Goal: Navigation & Orientation: Find specific page/section

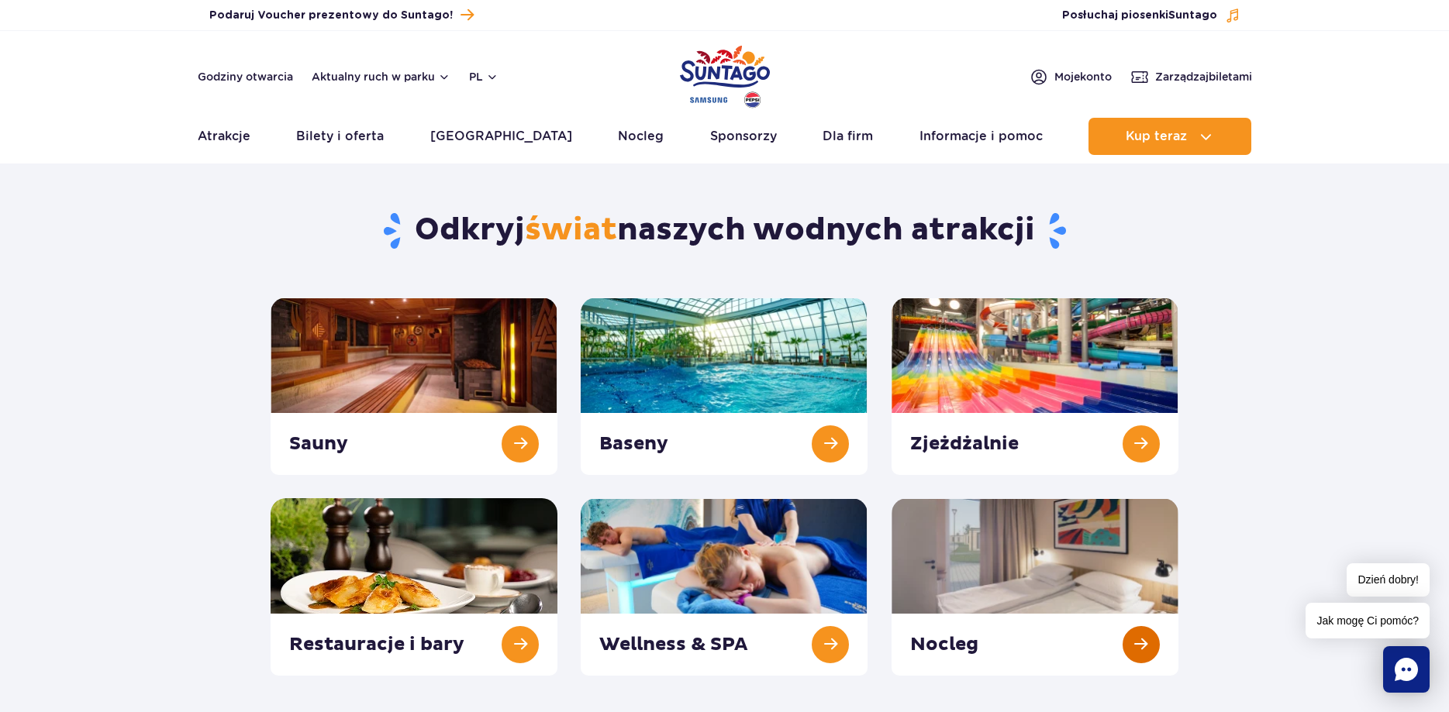
click at [1033, 574] on link at bounding box center [1034, 586] width 287 height 177
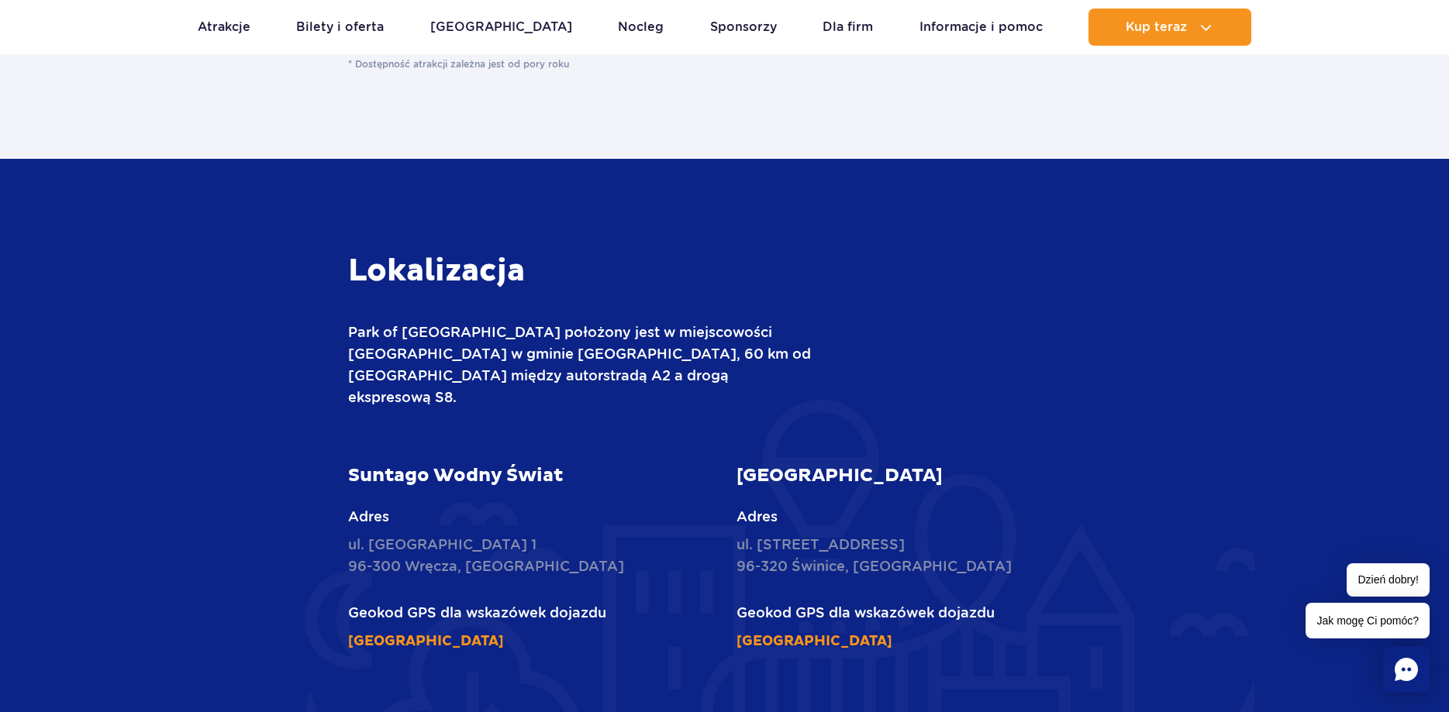
scroll to position [3320, 0]
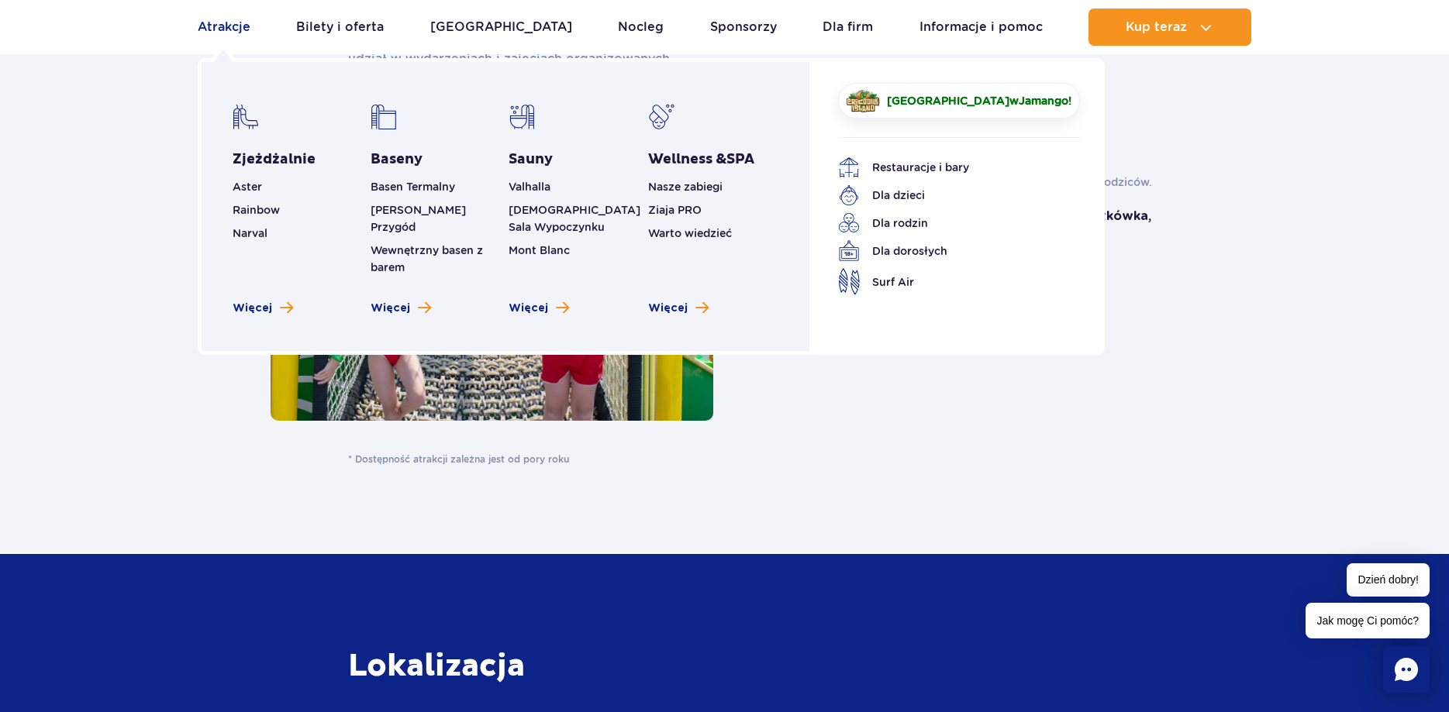
click at [210, 27] on link "Atrakcje" at bounding box center [224, 27] width 53 height 37
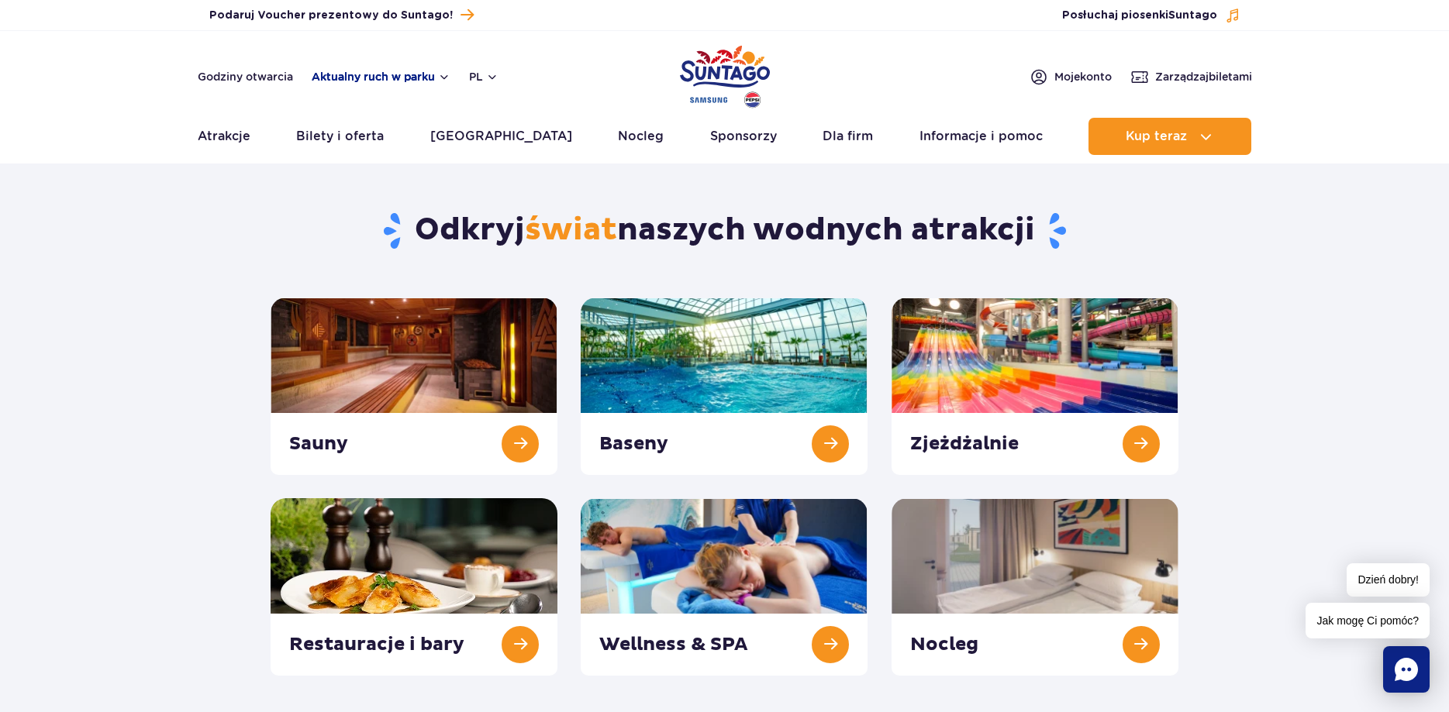
click at [394, 76] on button "Aktualny ruch w parku" at bounding box center [381, 77] width 139 height 12
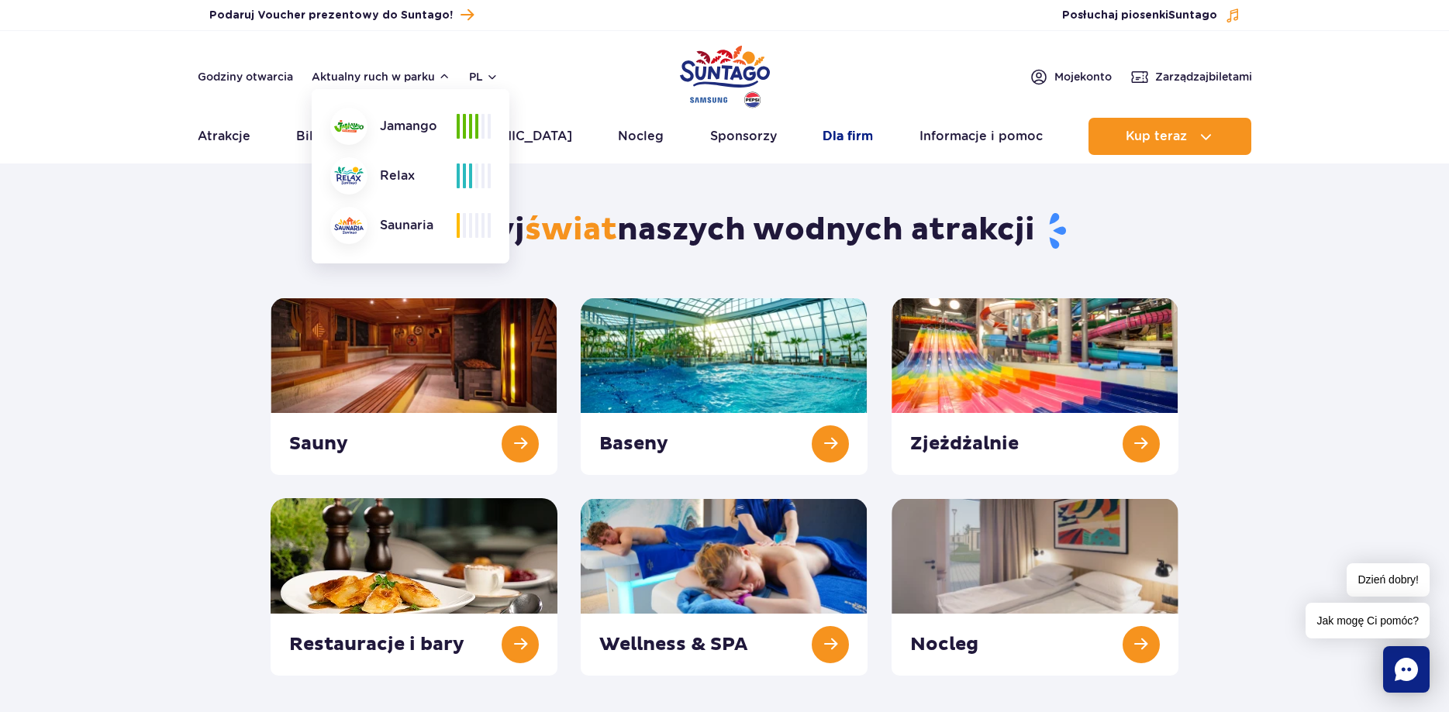
click at [831, 143] on link "Dla firm" at bounding box center [847, 136] width 50 height 37
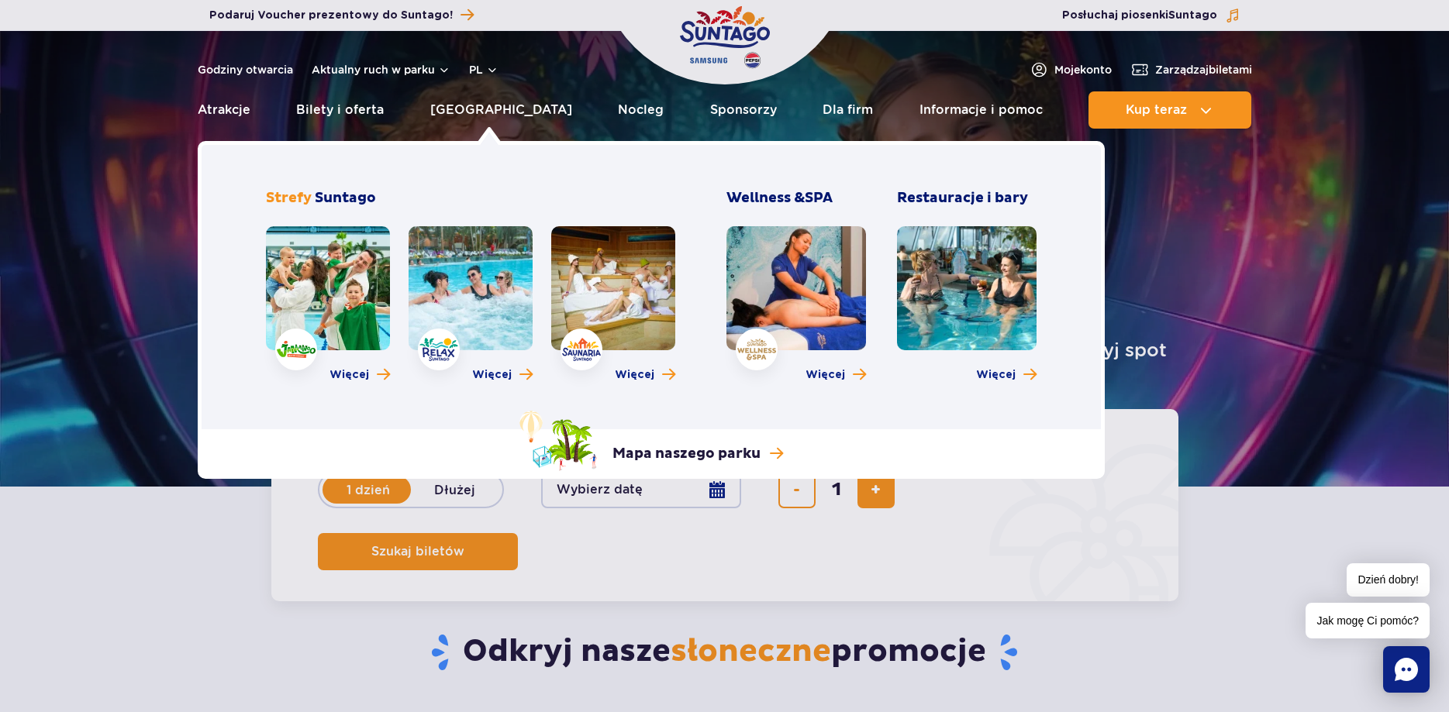
click at [335, 266] on link at bounding box center [328, 288] width 124 height 124
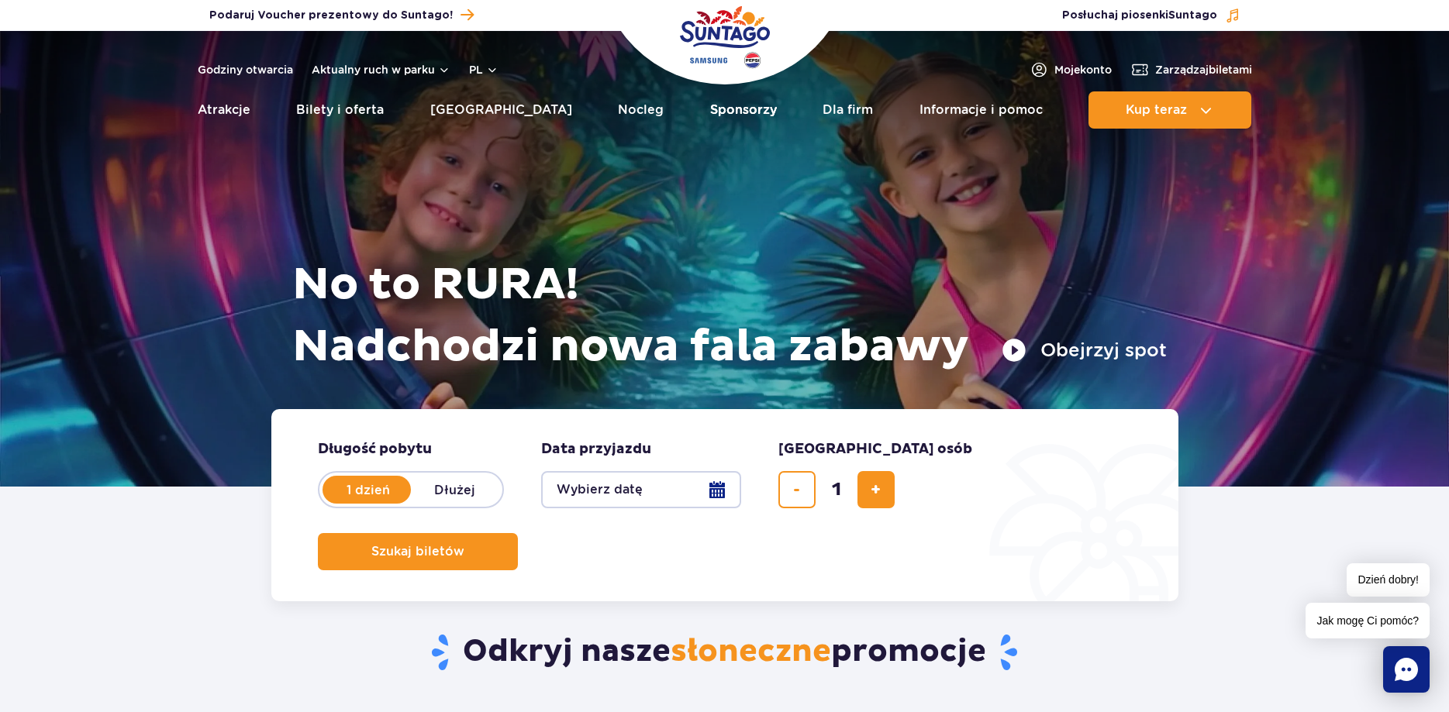
click at [722, 107] on link "Sponsorzy" at bounding box center [743, 109] width 67 height 37
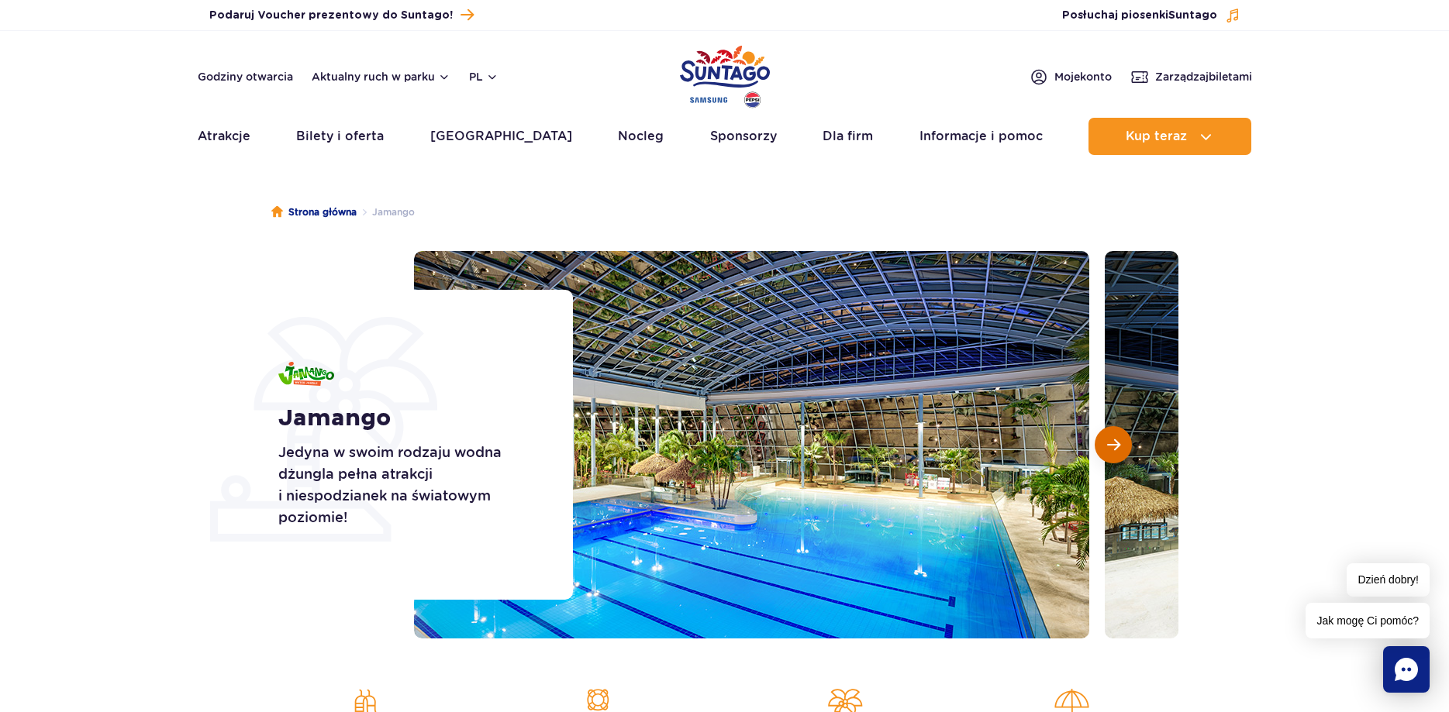
click at [1123, 447] on button "Następny slajd" at bounding box center [1112, 444] width 37 height 37
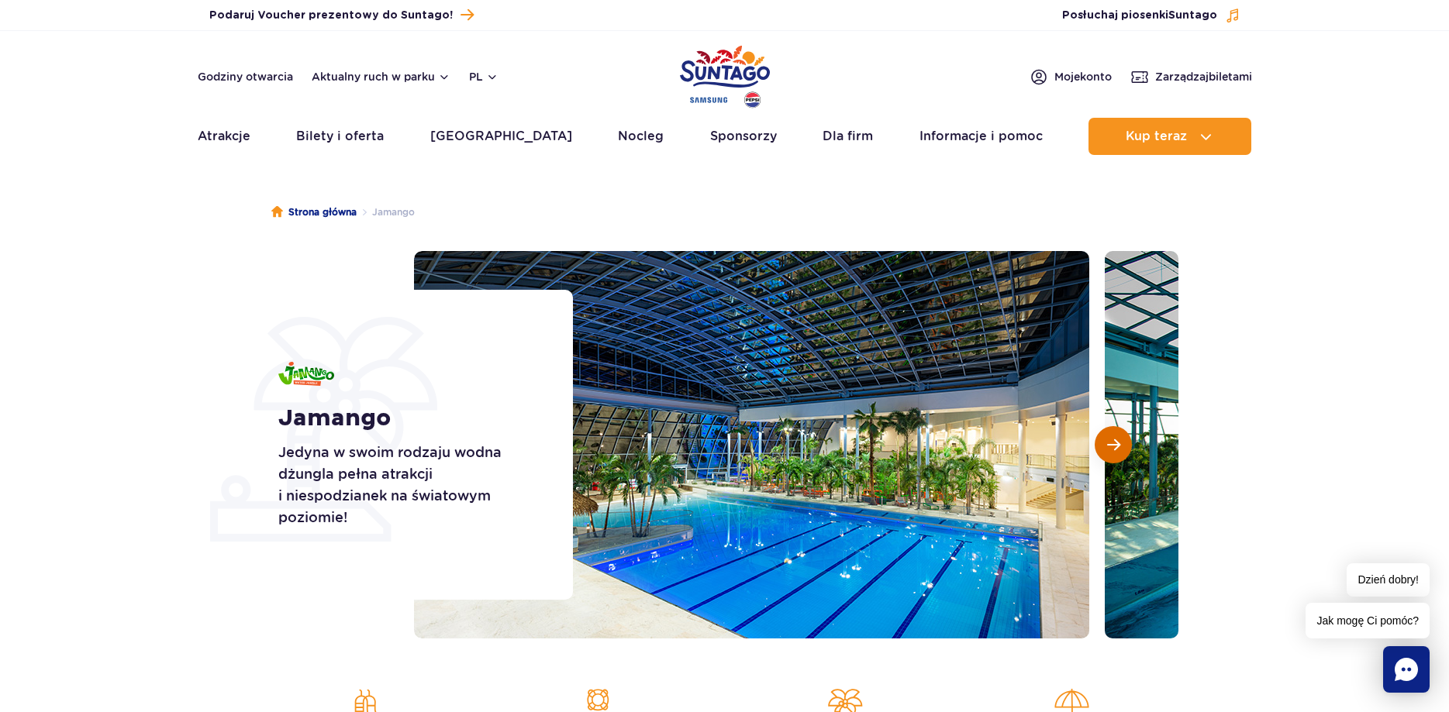
click at [1123, 447] on button "Następny slajd" at bounding box center [1112, 444] width 37 height 37
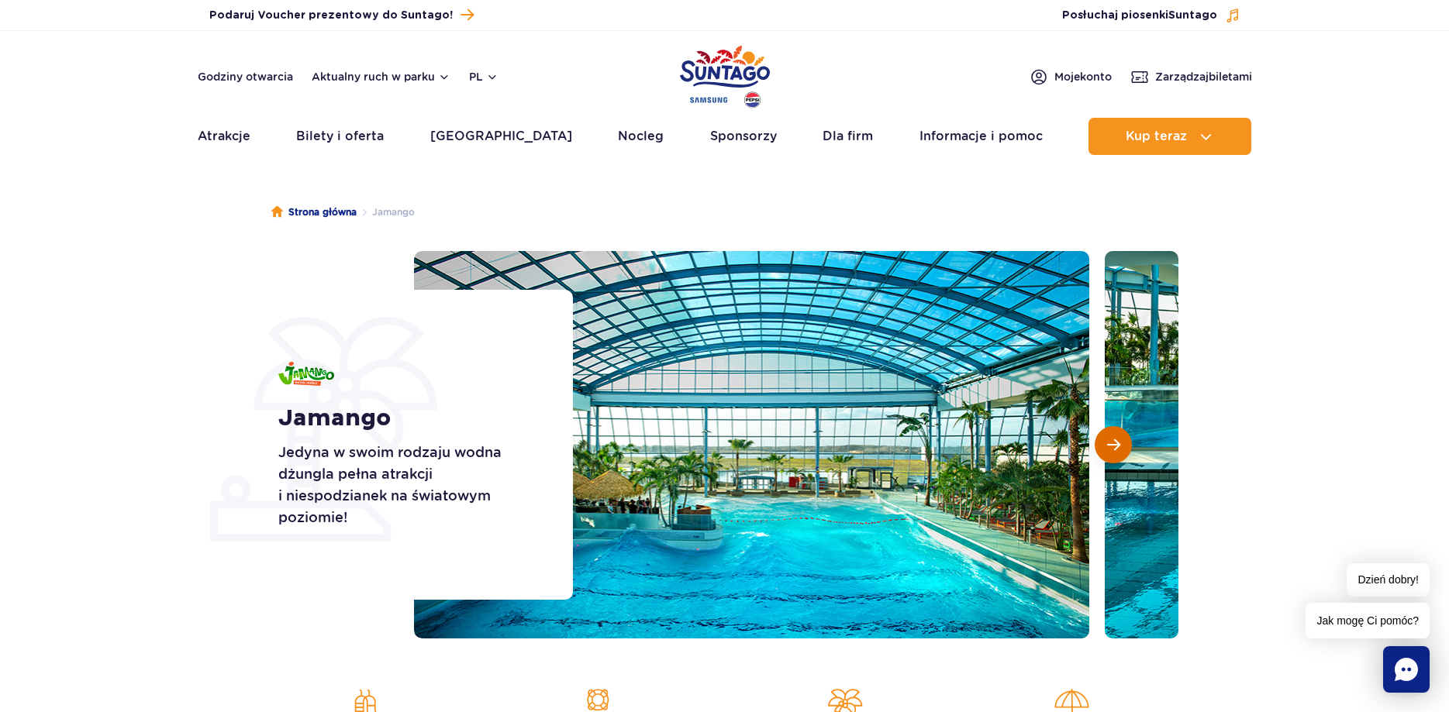
click at [1123, 447] on button "Następny slajd" at bounding box center [1112, 444] width 37 height 37
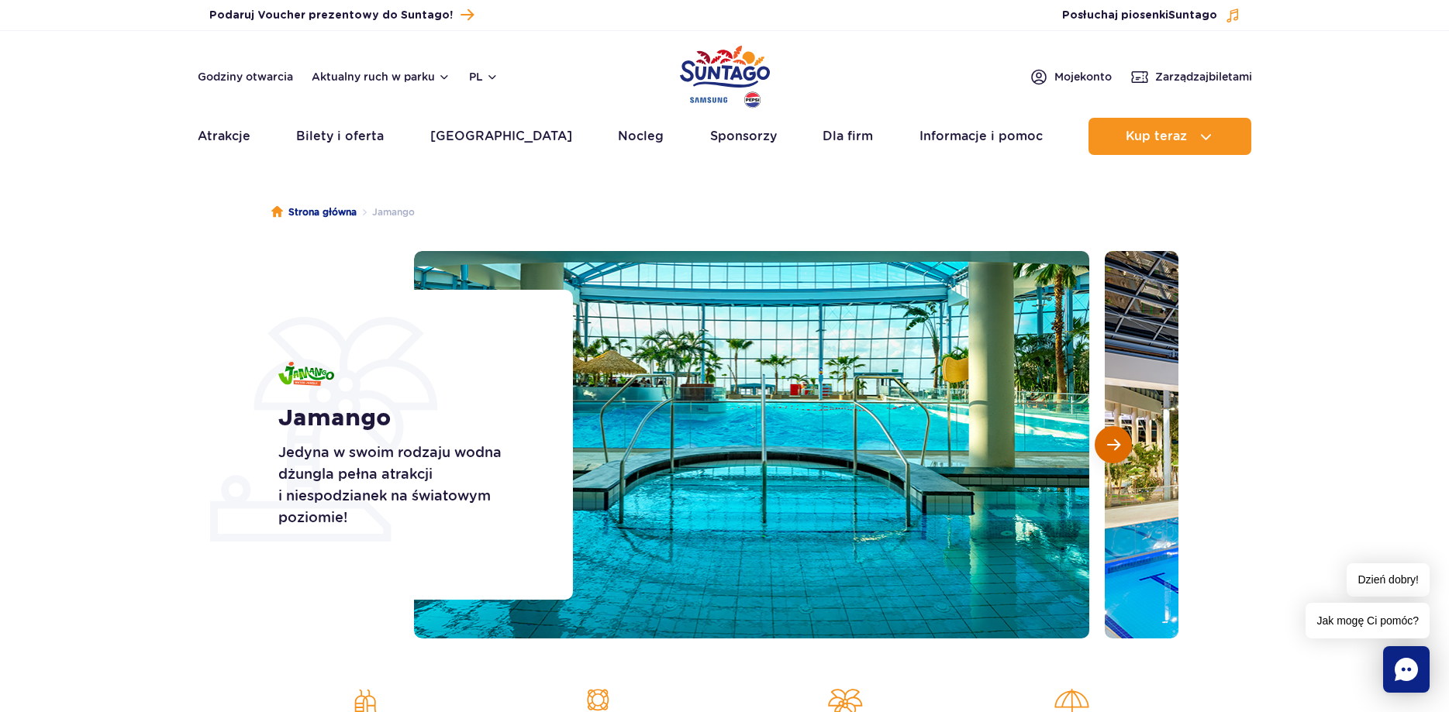
click at [1123, 447] on button "Następny slajd" at bounding box center [1112, 444] width 37 height 37
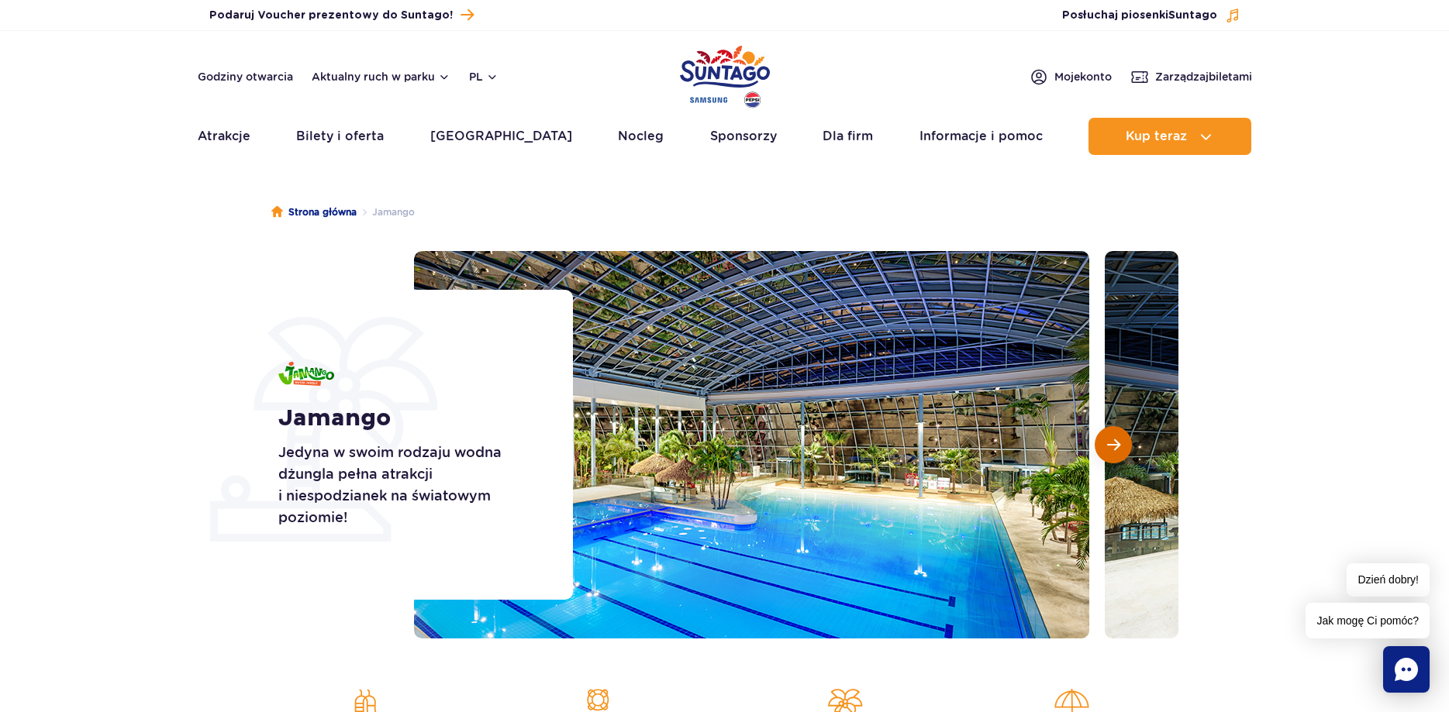
click at [1123, 446] on button "Następny slajd" at bounding box center [1112, 444] width 37 height 37
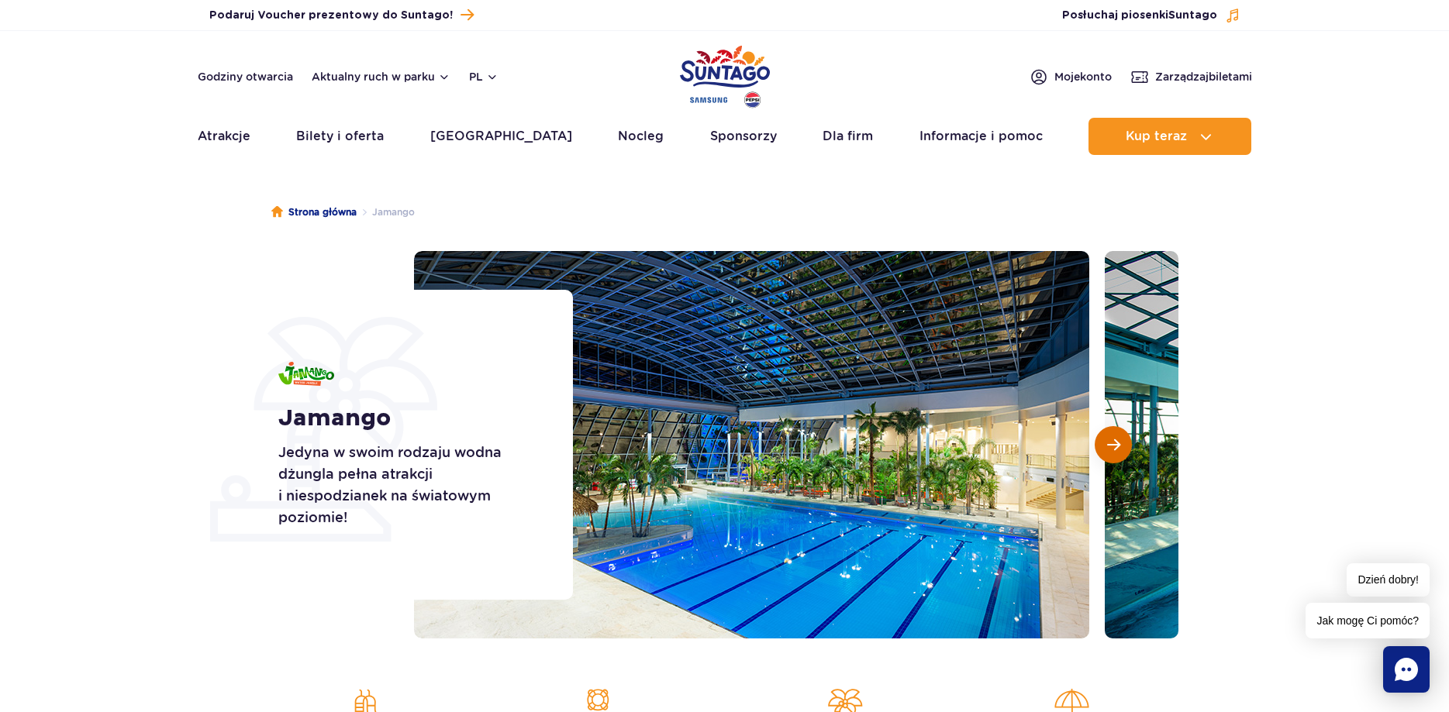
click at [1123, 446] on button "Następny slajd" at bounding box center [1112, 444] width 37 height 37
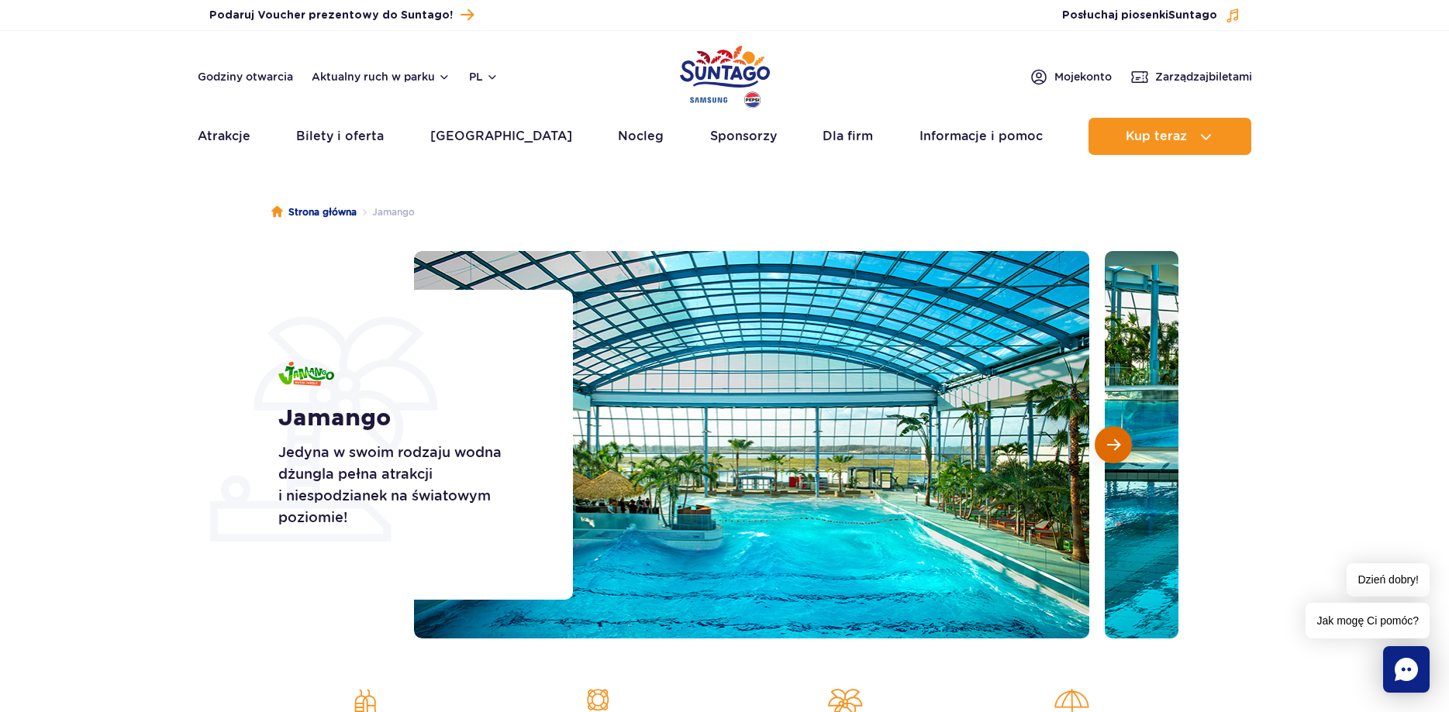
click at [1123, 446] on button "Następny slajd" at bounding box center [1112, 444] width 37 height 37
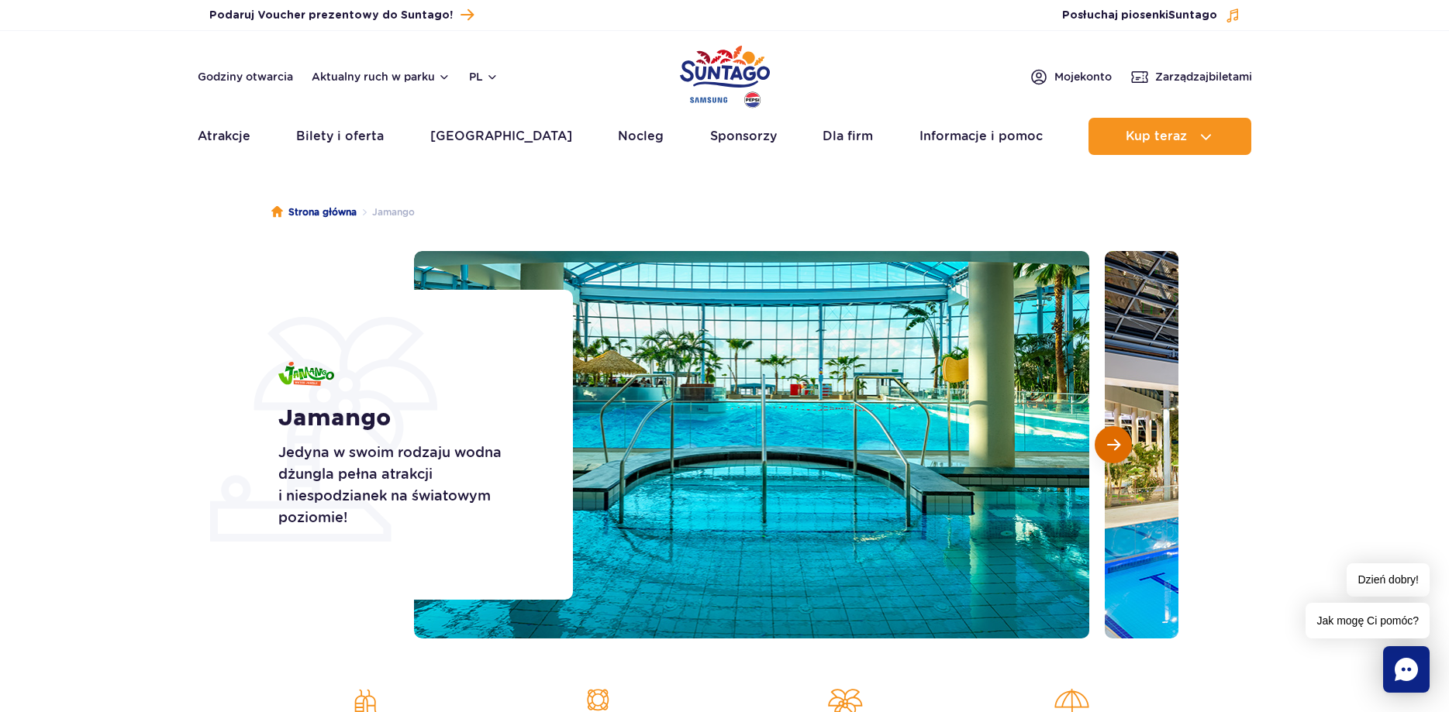
click at [1123, 446] on button "Następny slajd" at bounding box center [1112, 444] width 37 height 37
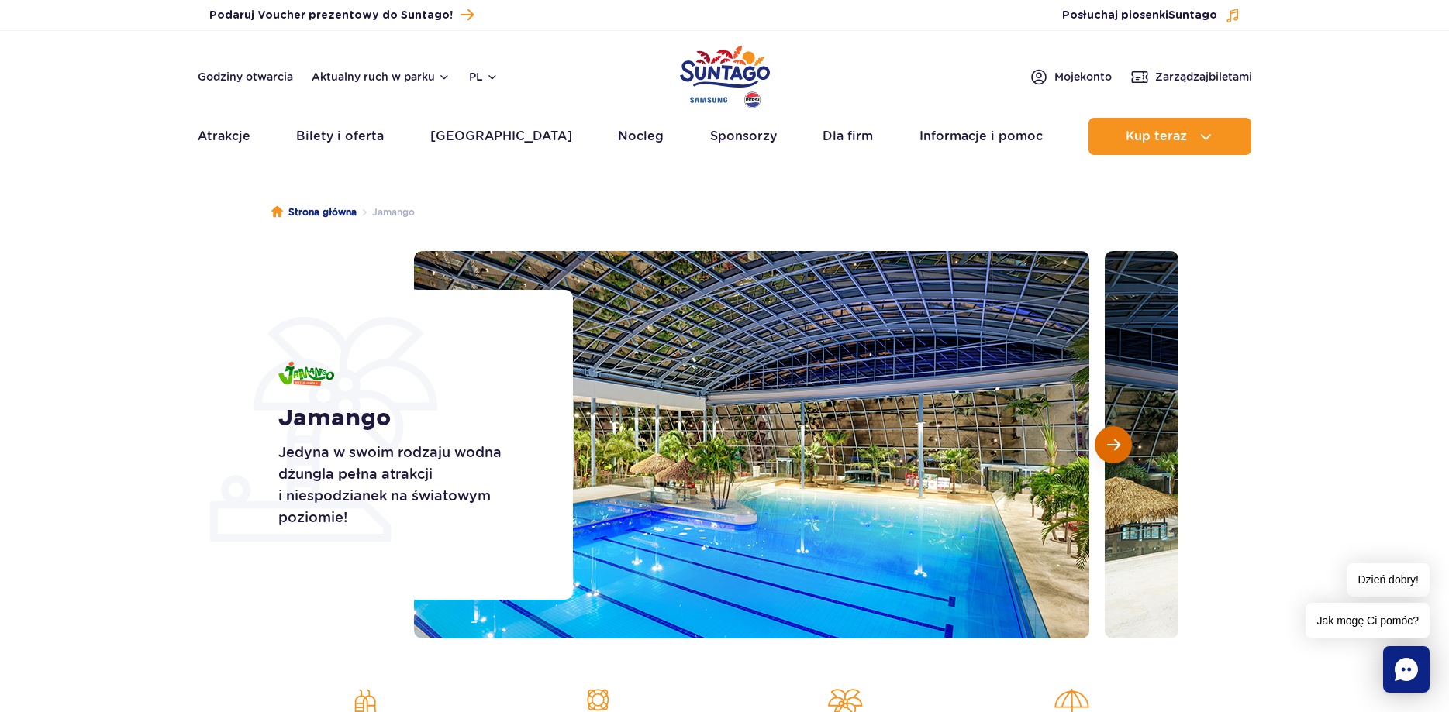
click at [1123, 446] on button "Następny slajd" at bounding box center [1112, 444] width 37 height 37
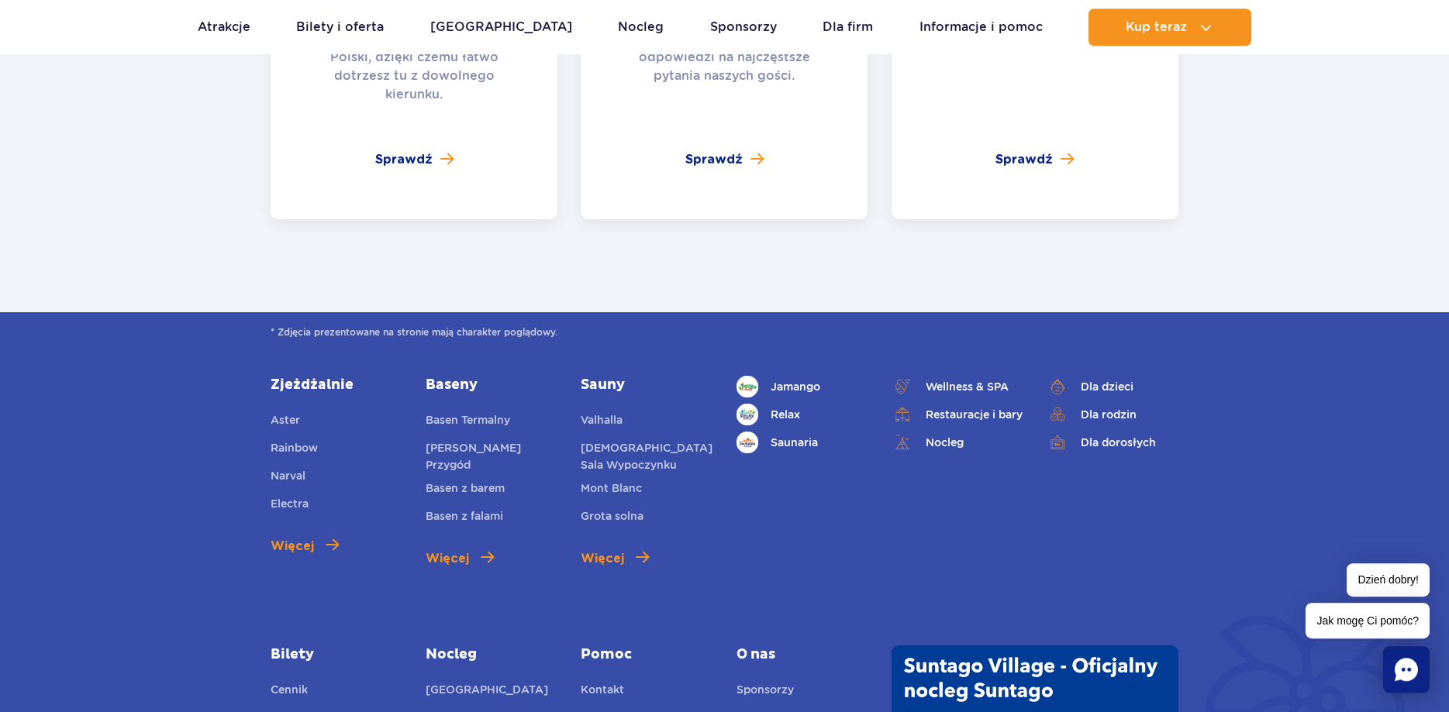
scroll to position [4032, 0]
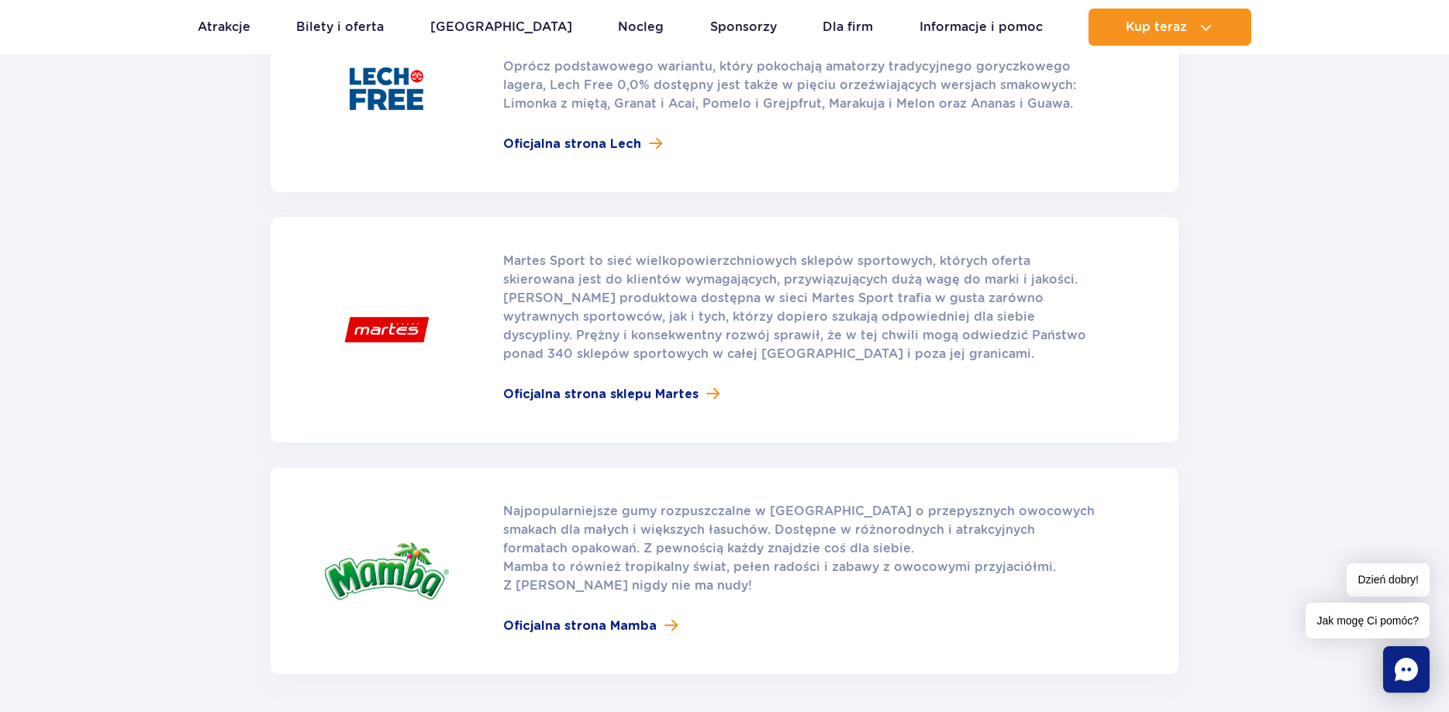
scroll to position [1344, 0]
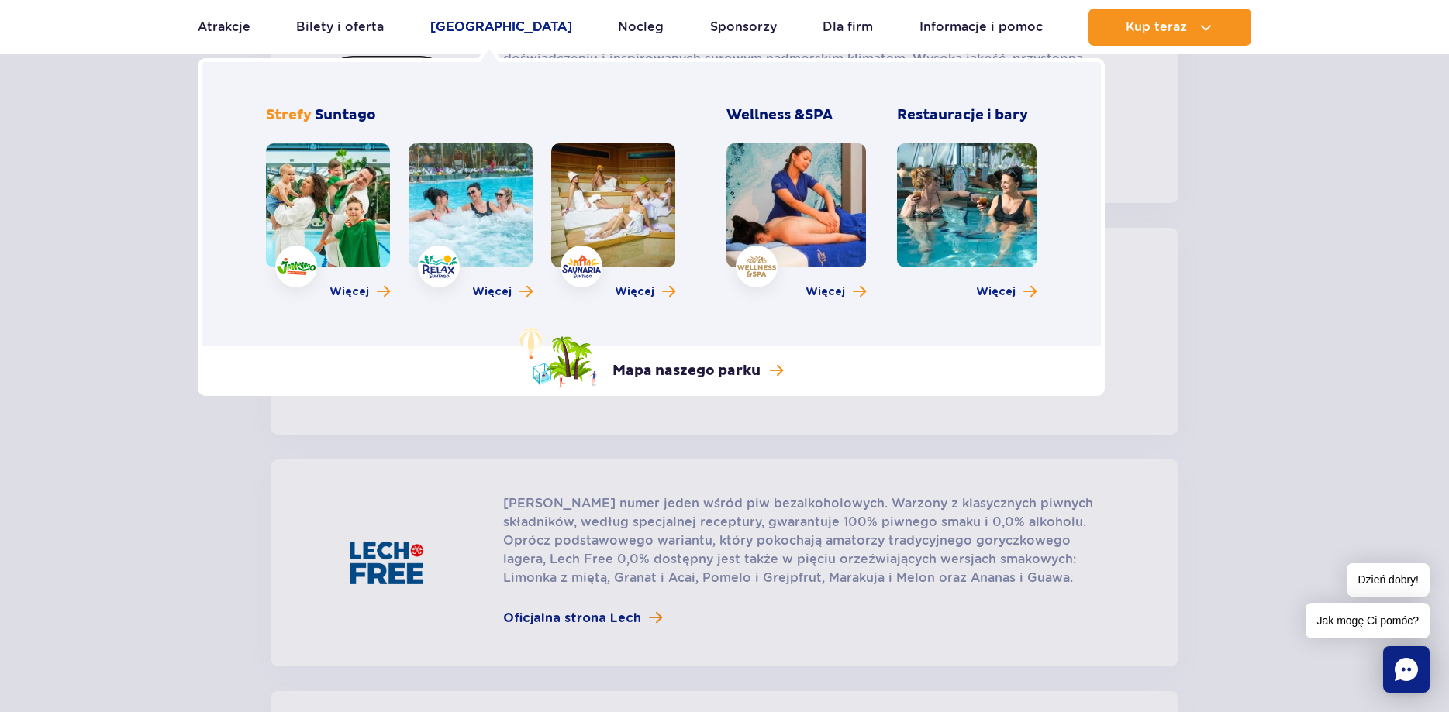
click at [487, 23] on link "[GEOGRAPHIC_DATA]" at bounding box center [501, 27] width 142 height 37
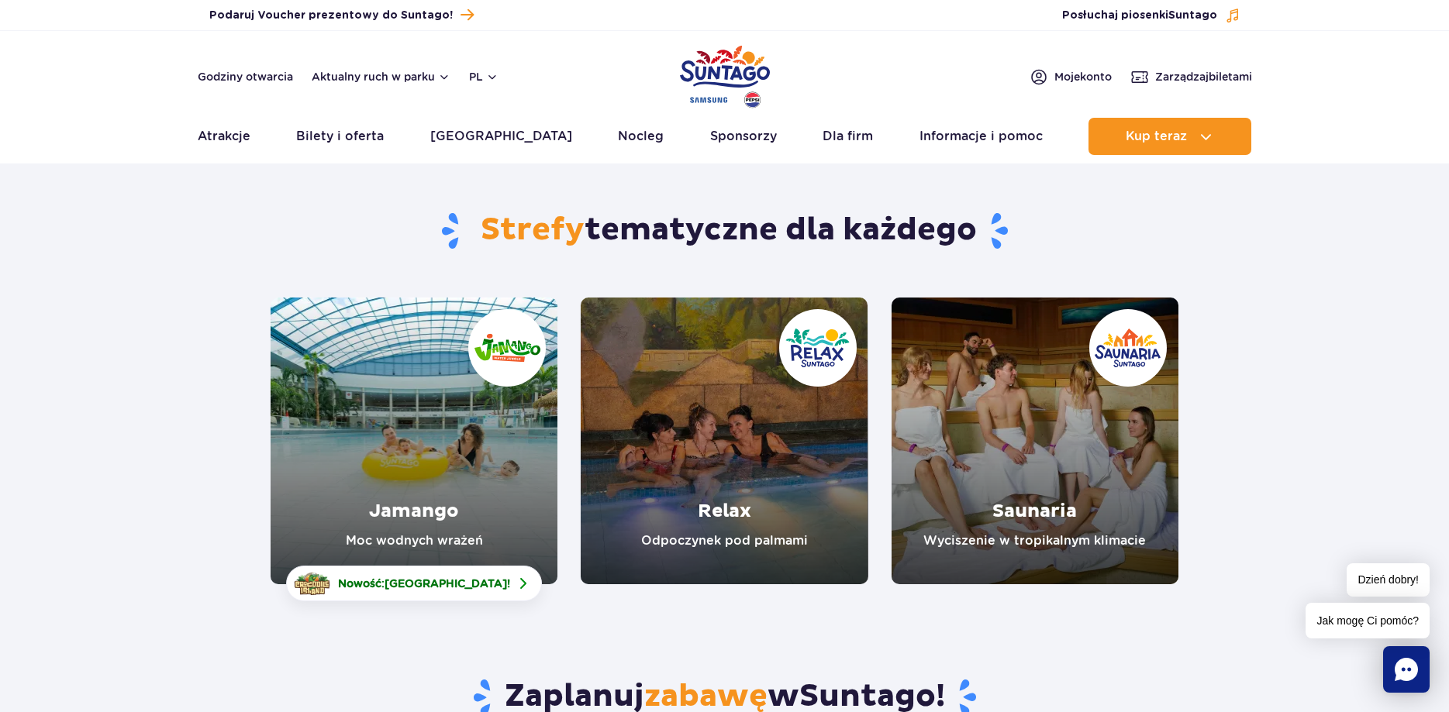
click at [747, 501] on link "Relax" at bounding box center [724, 441] width 287 height 287
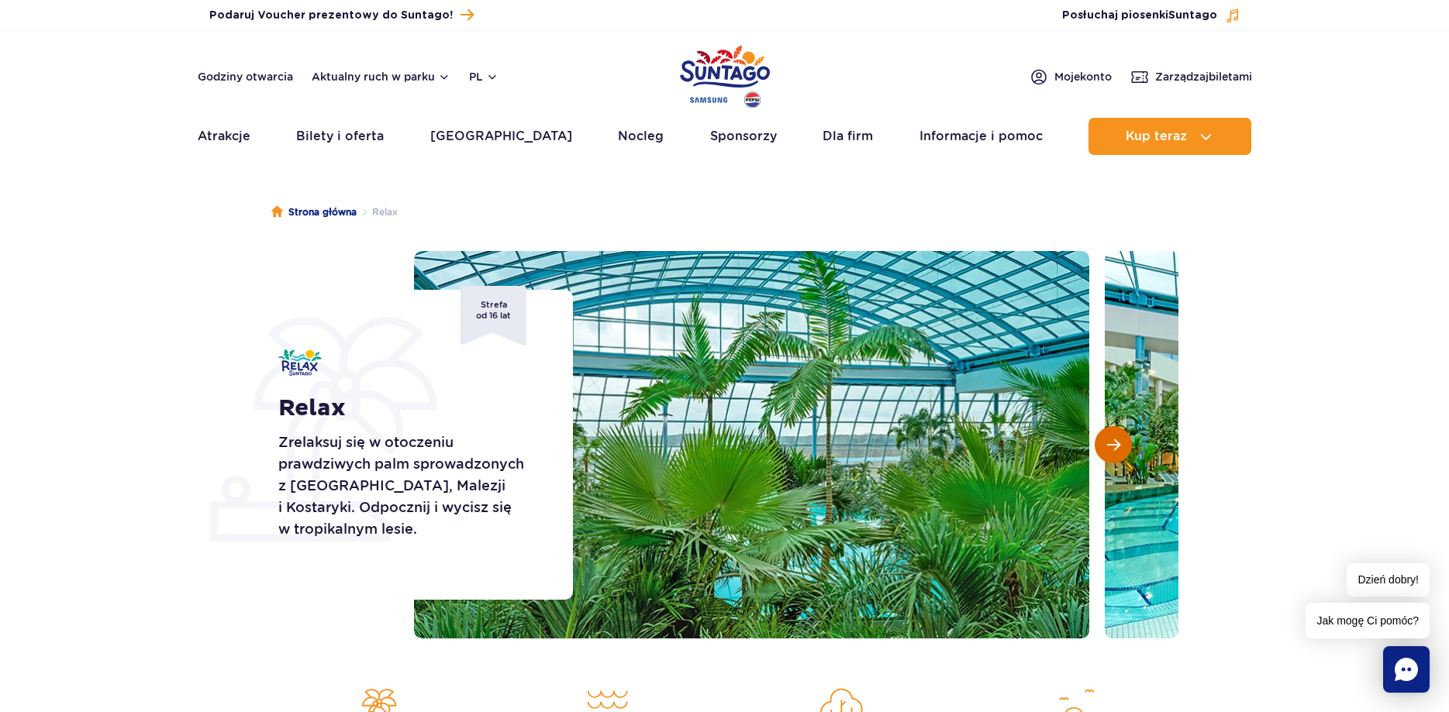
click at [1111, 446] on span "Następny slajd" at bounding box center [1113, 445] width 13 height 14
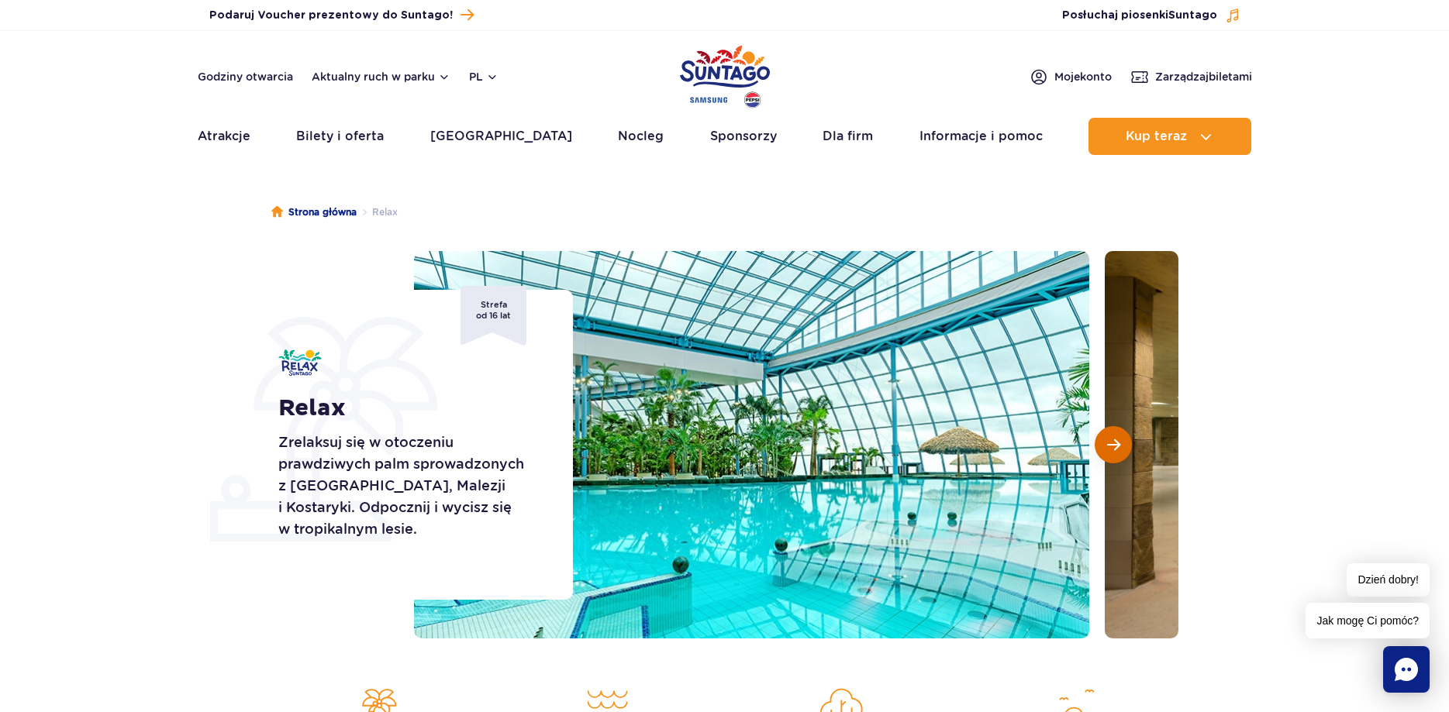
click at [1111, 446] on span "Następny slajd" at bounding box center [1113, 445] width 13 height 14
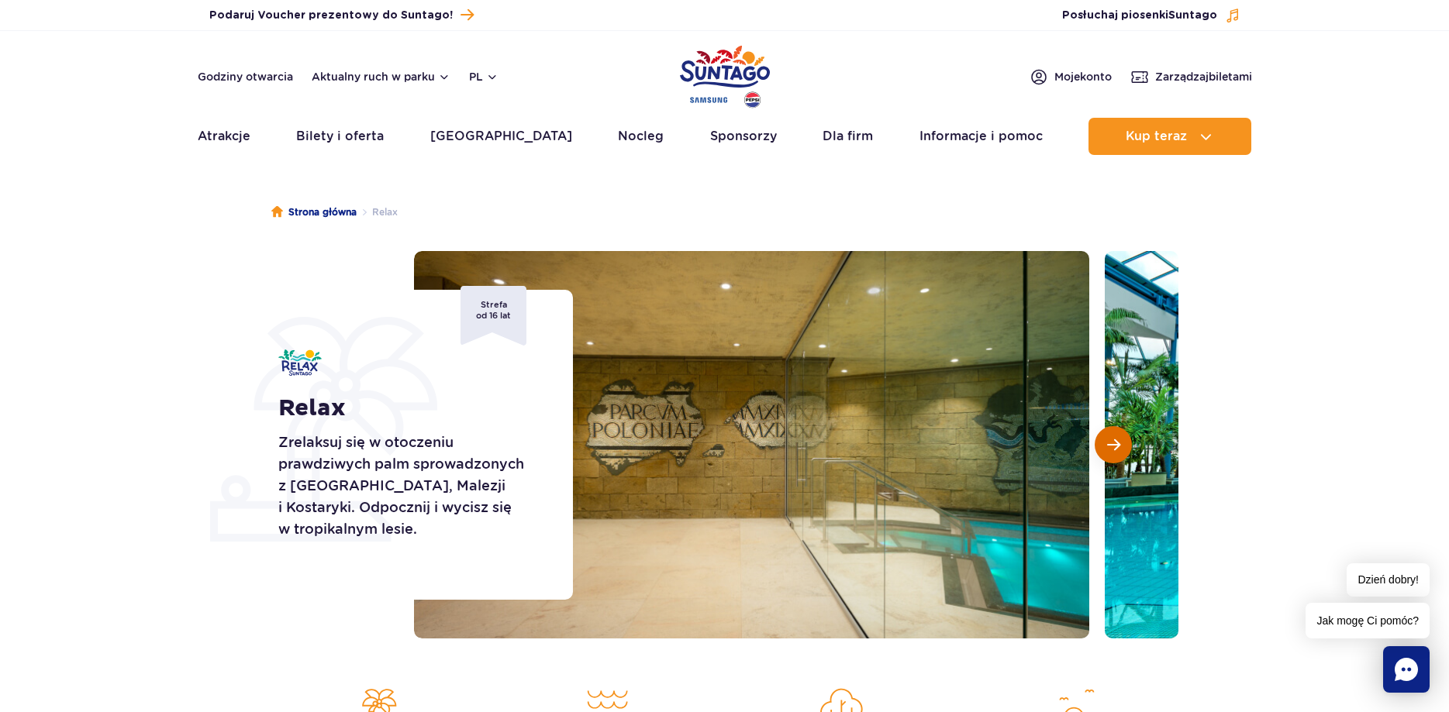
click at [1111, 446] on span "Następny slajd" at bounding box center [1113, 445] width 13 height 14
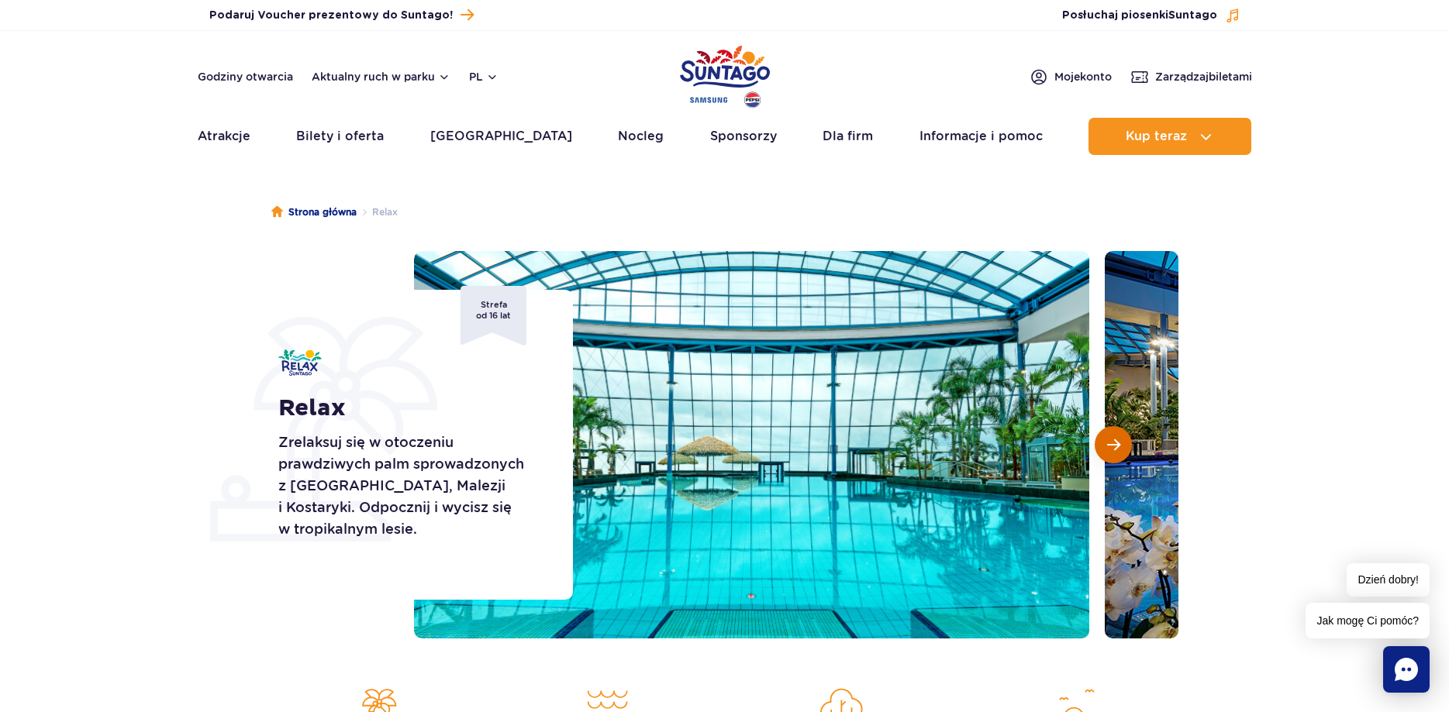
click at [1111, 446] on span "Następny slajd" at bounding box center [1113, 445] width 13 height 14
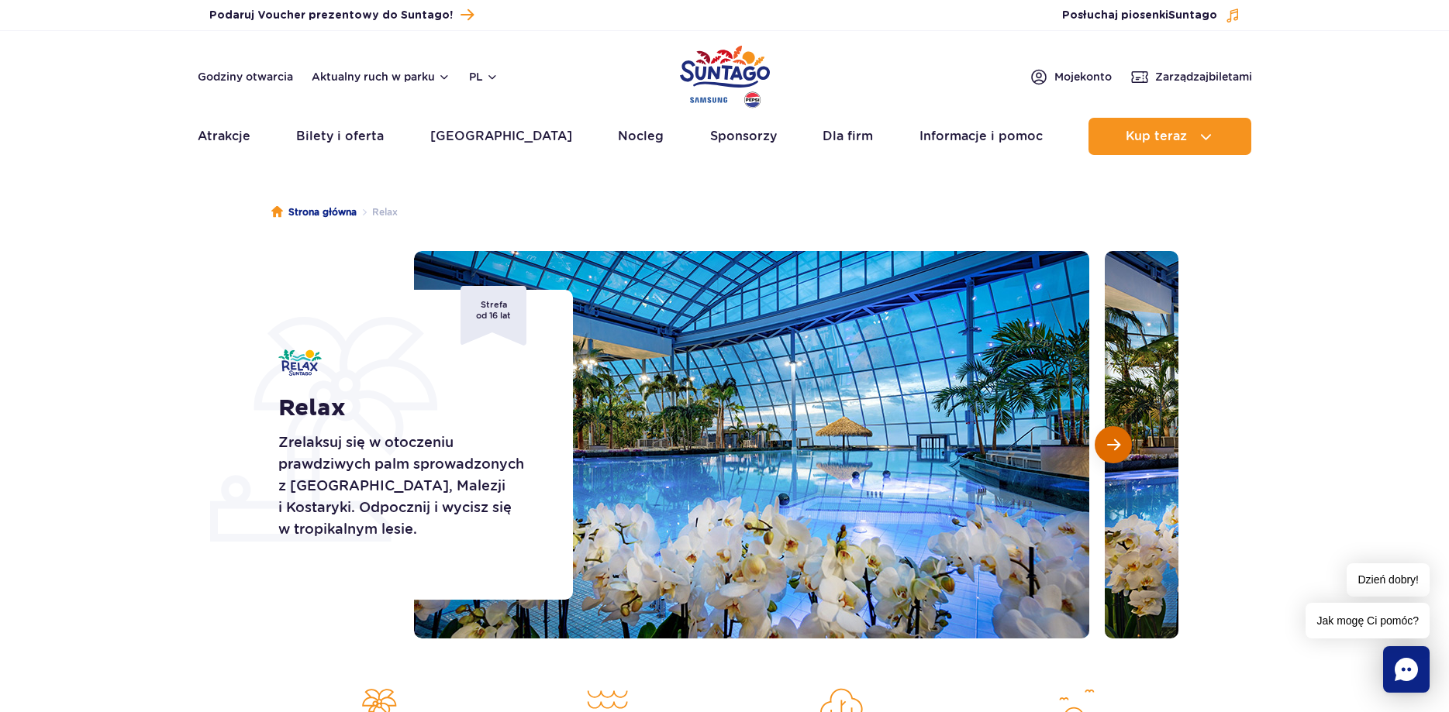
click at [1111, 446] on span "Następny slajd" at bounding box center [1113, 445] width 13 height 14
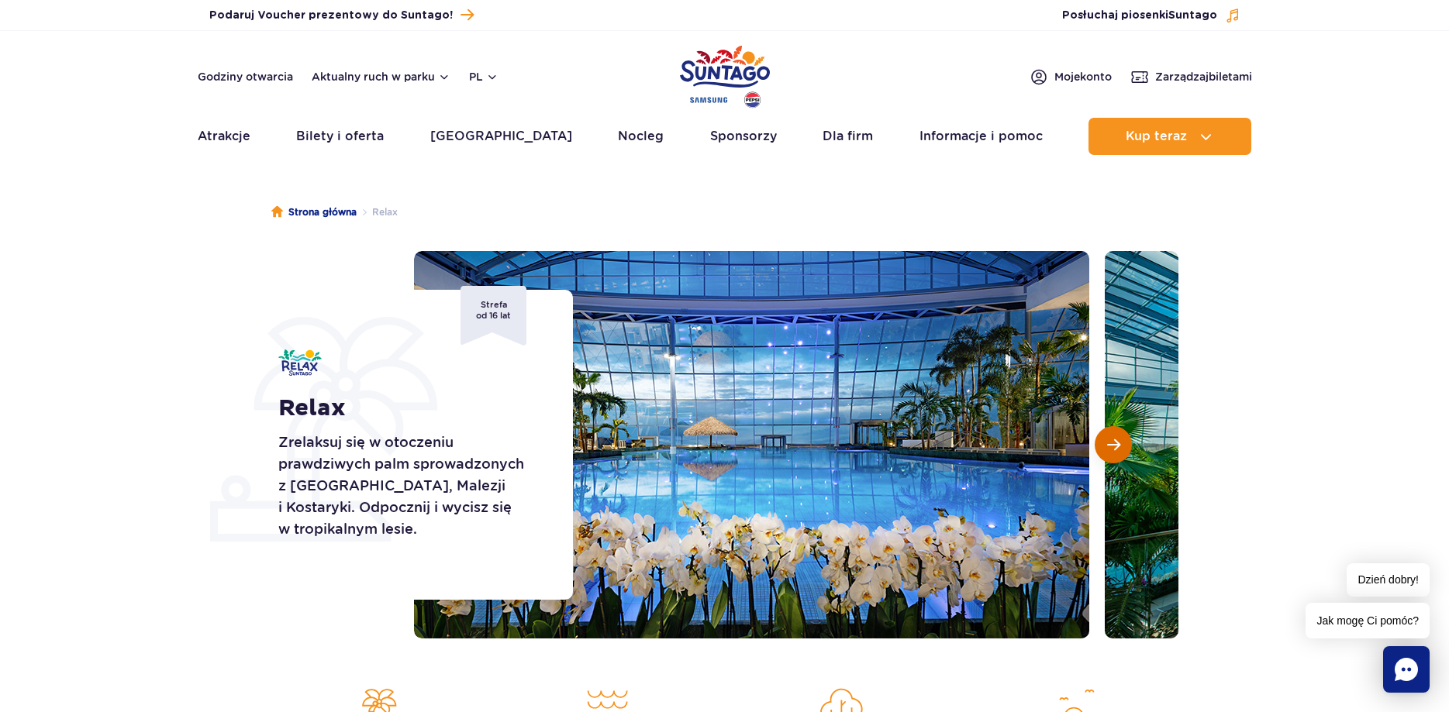
click at [1111, 446] on span "Następny slajd" at bounding box center [1113, 445] width 13 height 14
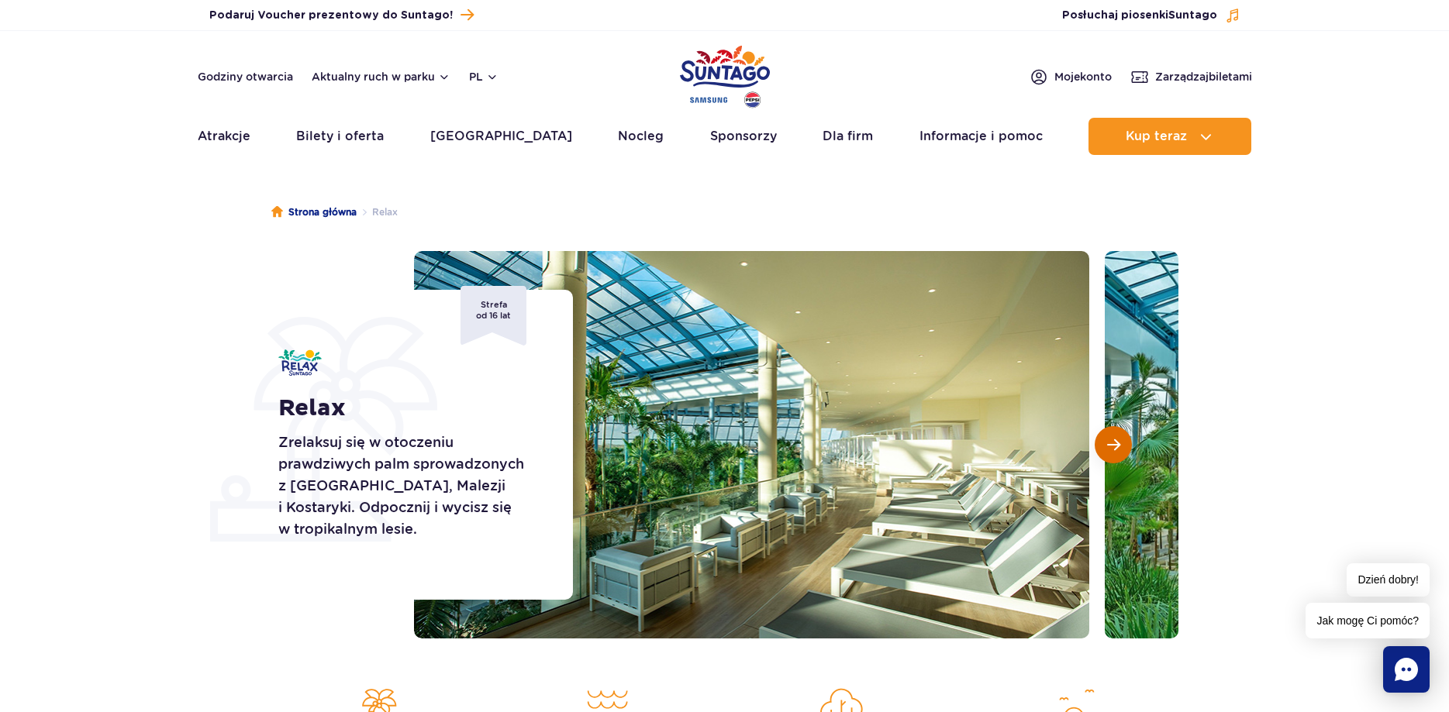
click at [1108, 446] on span "Następny slajd" at bounding box center [1113, 445] width 13 height 14
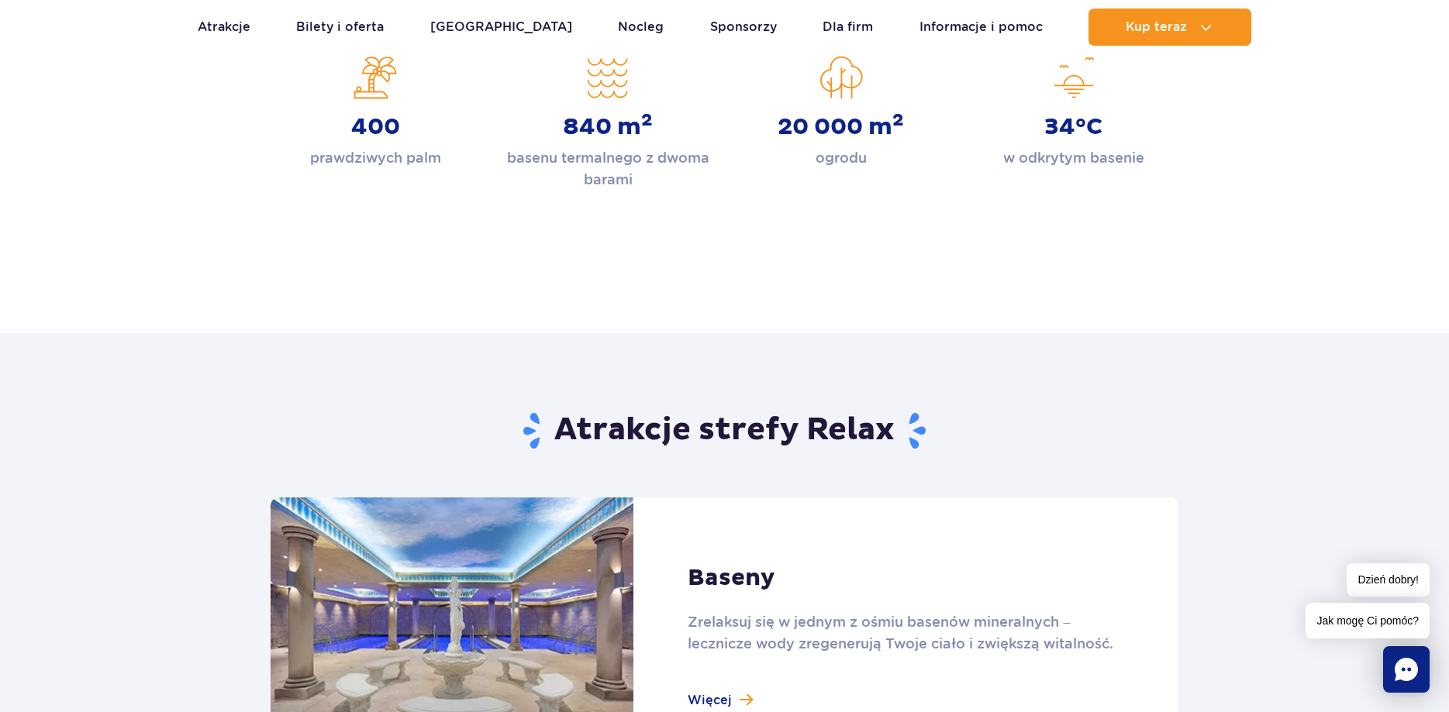
scroll to position [949, 0]
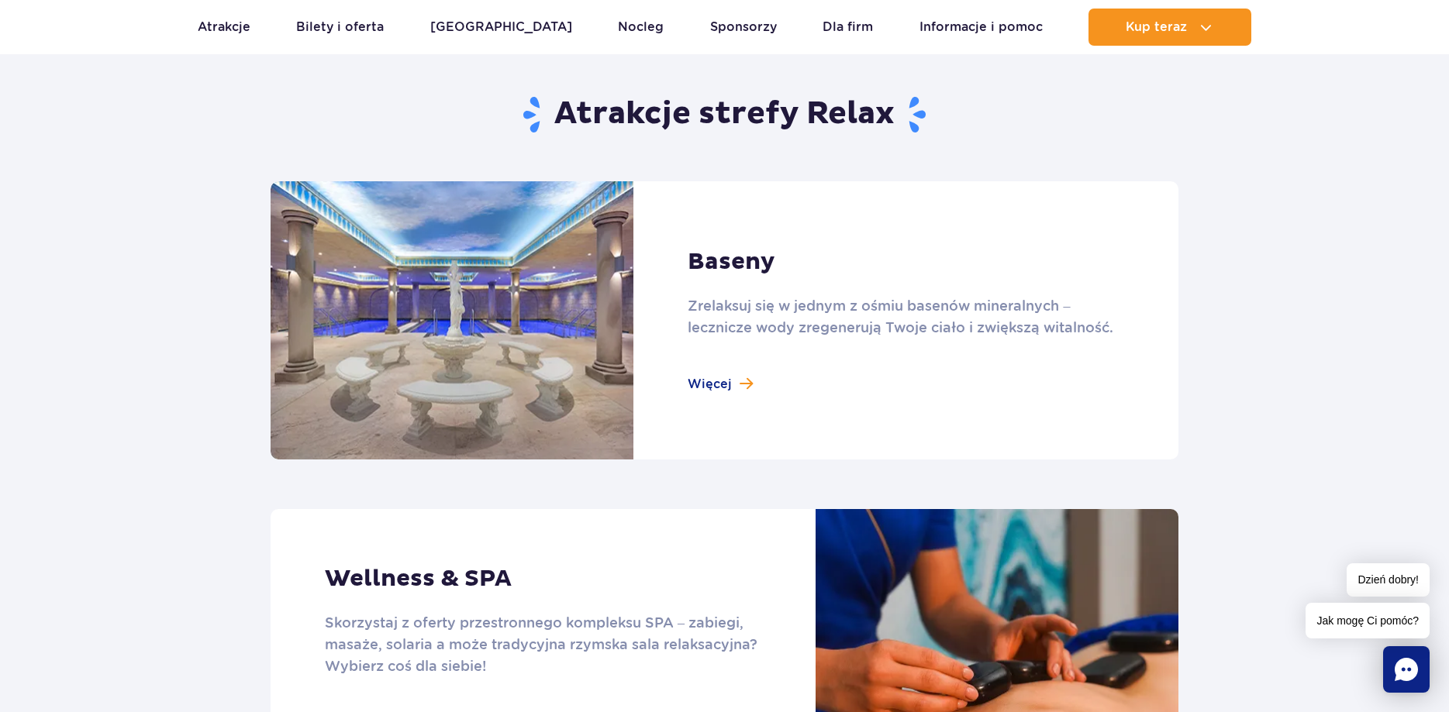
click at [690, 381] on link at bounding box center [725, 320] width 908 height 278
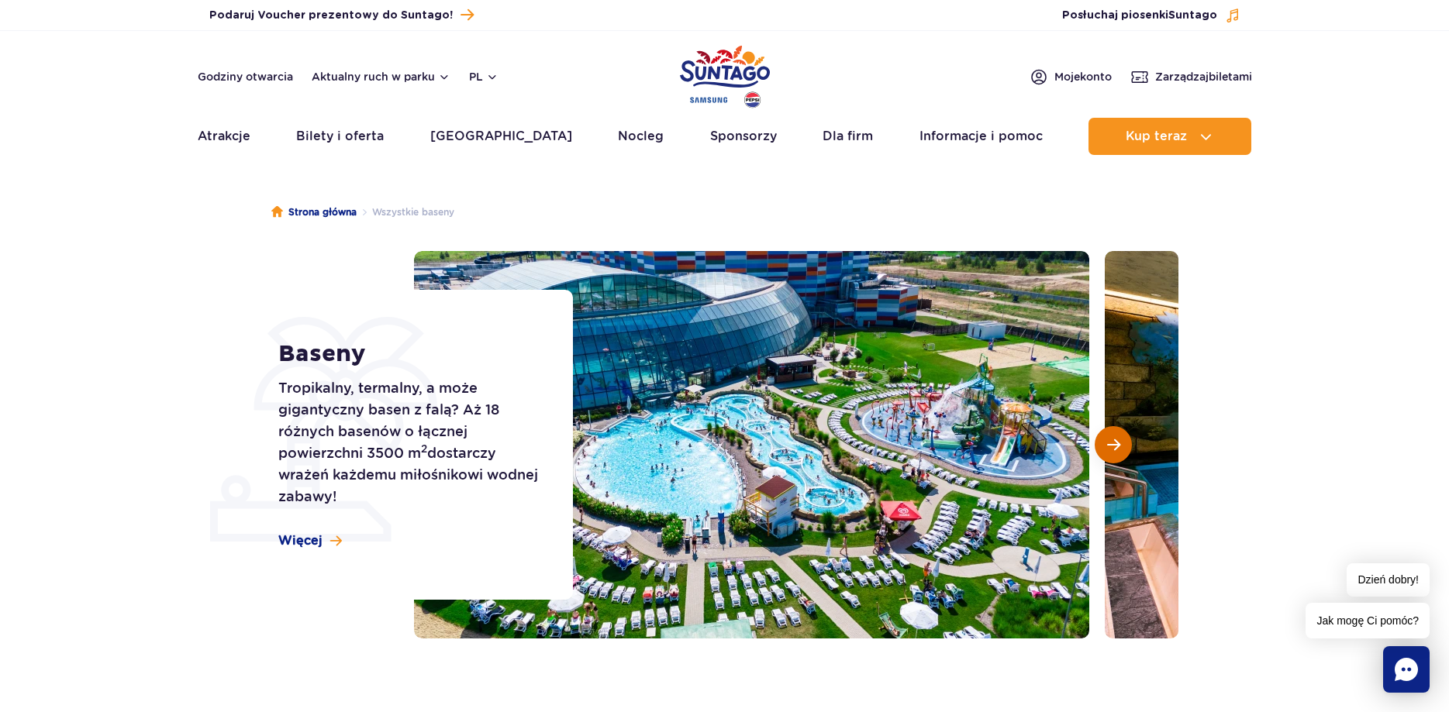
click at [1109, 443] on span "Następny slajd" at bounding box center [1113, 445] width 13 height 14
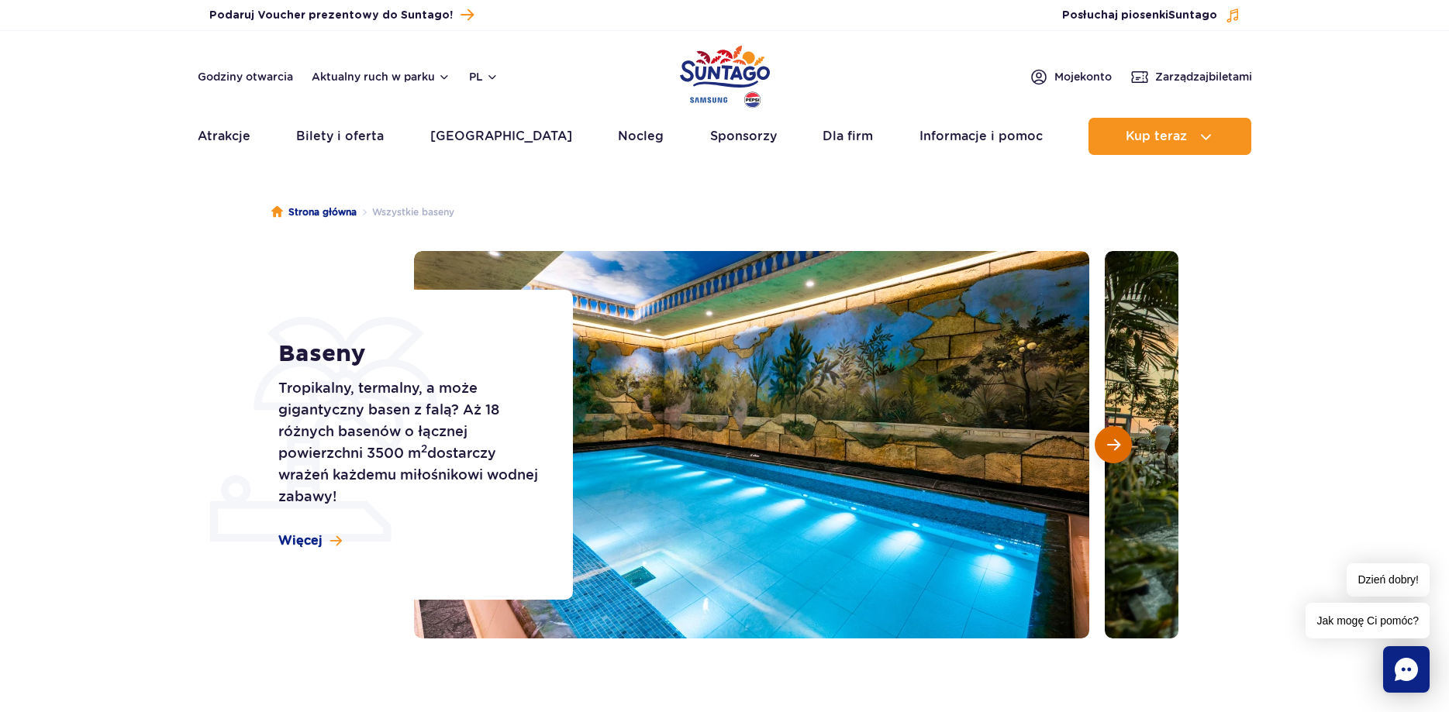
click at [1109, 443] on span "Następny slajd" at bounding box center [1113, 445] width 13 height 14
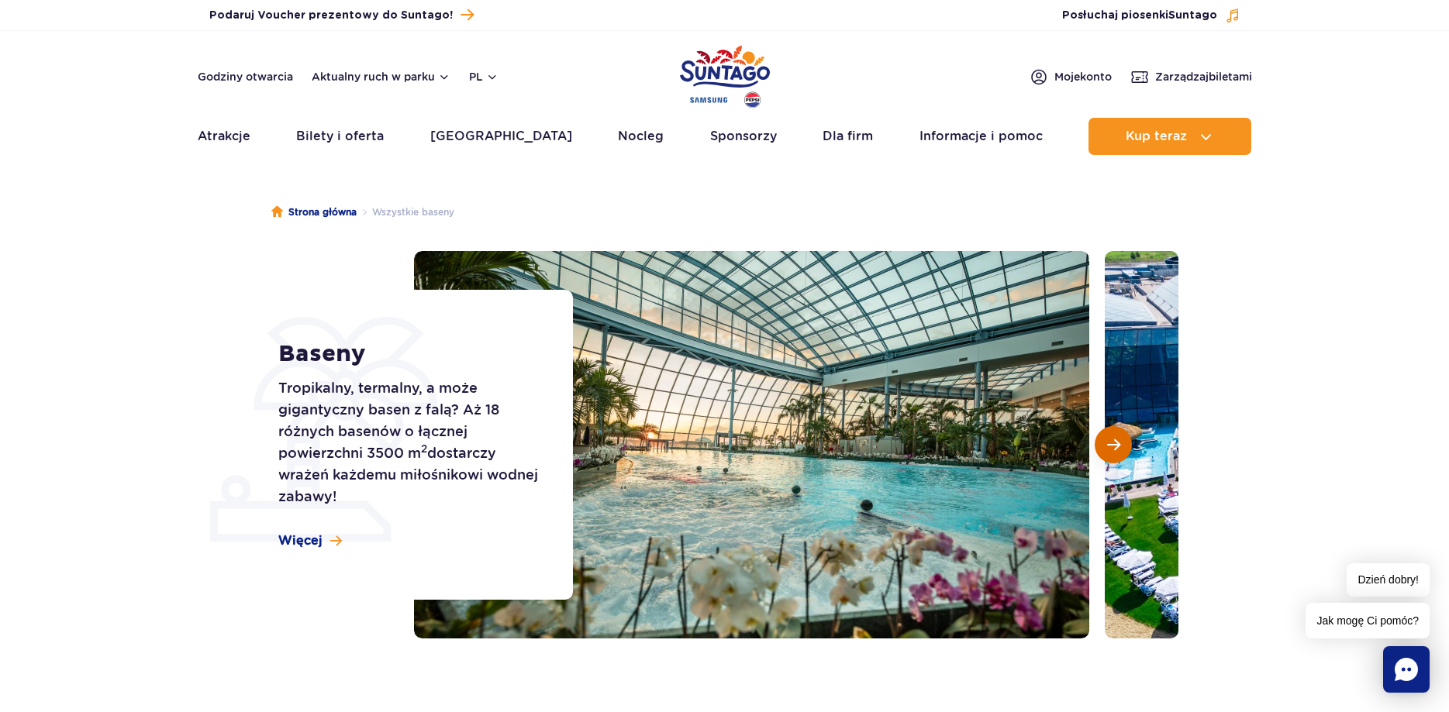
click at [1109, 443] on span "Następny slajd" at bounding box center [1113, 445] width 13 height 14
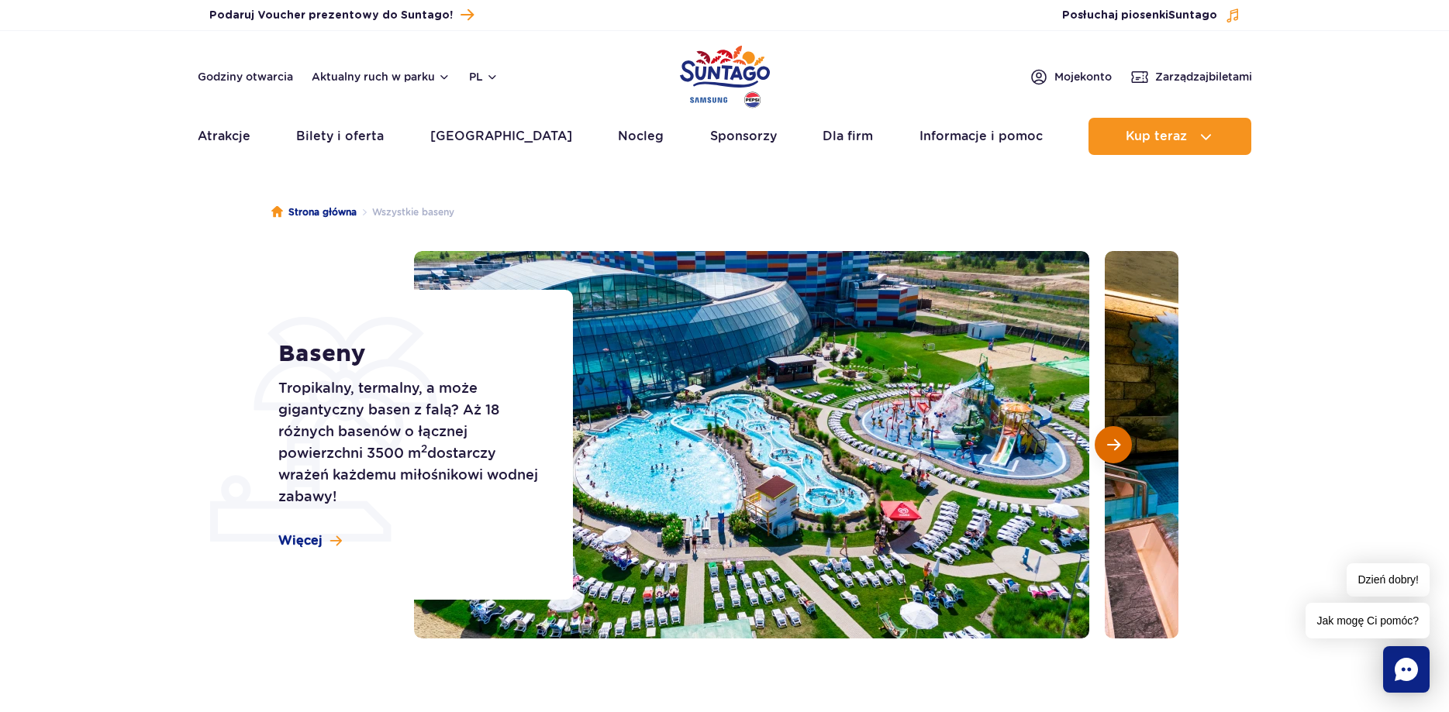
click at [1109, 443] on span "Następny slajd" at bounding box center [1113, 445] width 13 height 14
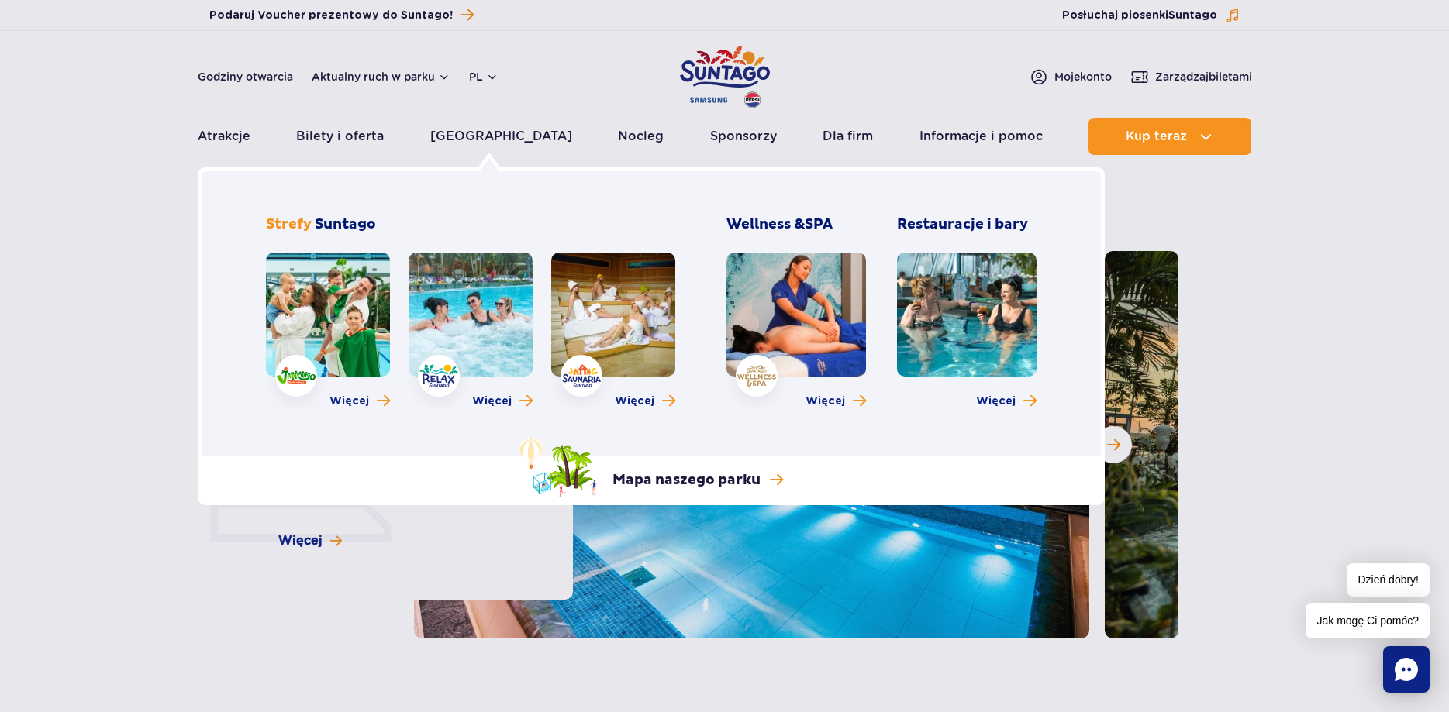
click at [602, 271] on link at bounding box center [613, 315] width 124 height 124
click at [1001, 299] on link at bounding box center [967, 315] width 140 height 124
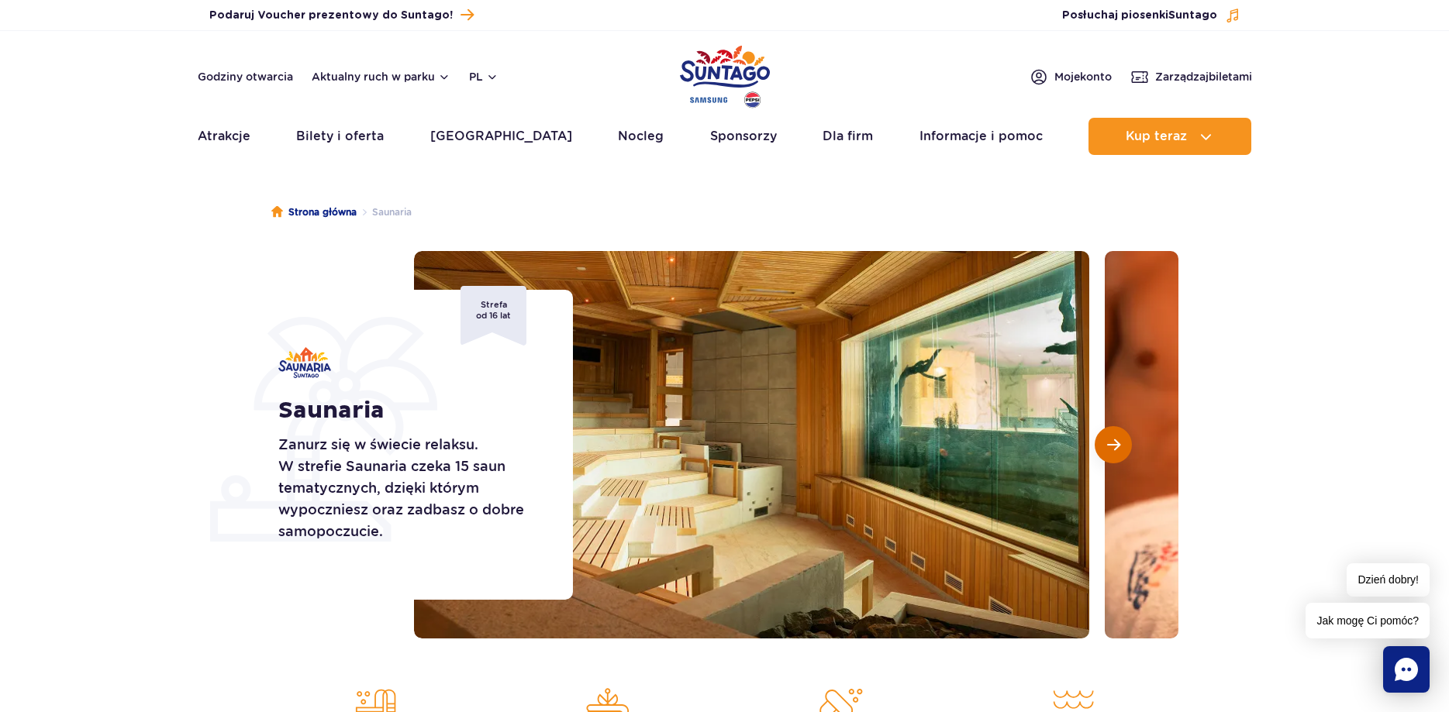
click at [1115, 453] on button "Następny slajd" at bounding box center [1112, 444] width 37 height 37
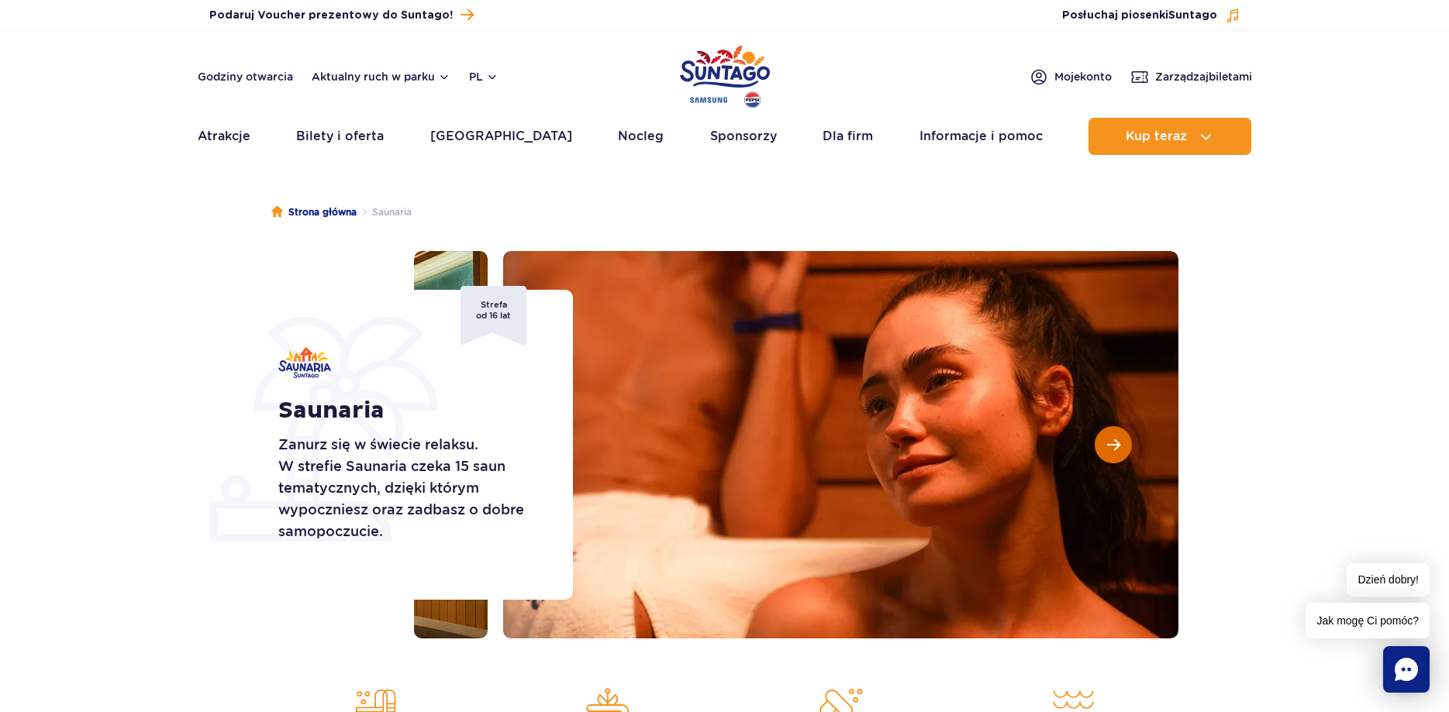
click at [1115, 453] on button "Następny slajd" at bounding box center [1112, 444] width 37 height 37
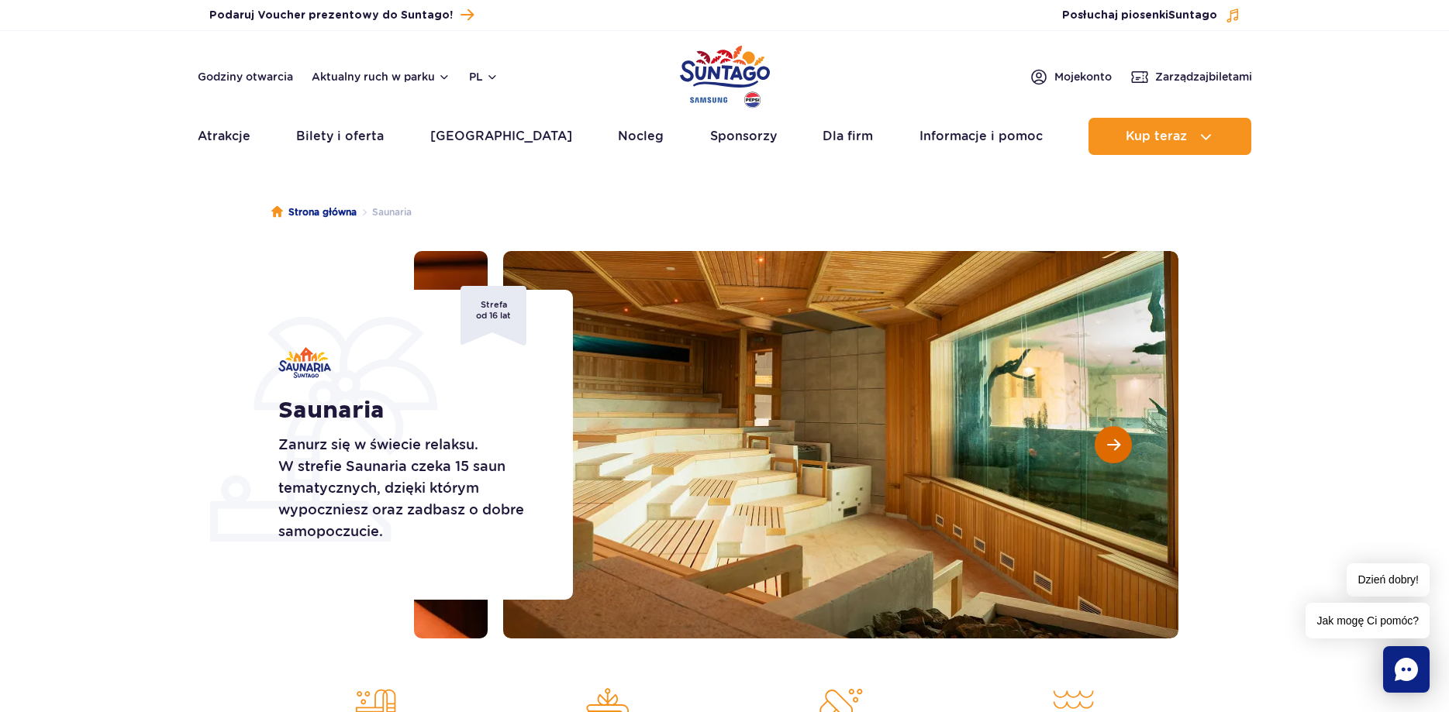
click at [1115, 453] on button "Następny slajd" at bounding box center [1112, 444] width 37 height 37
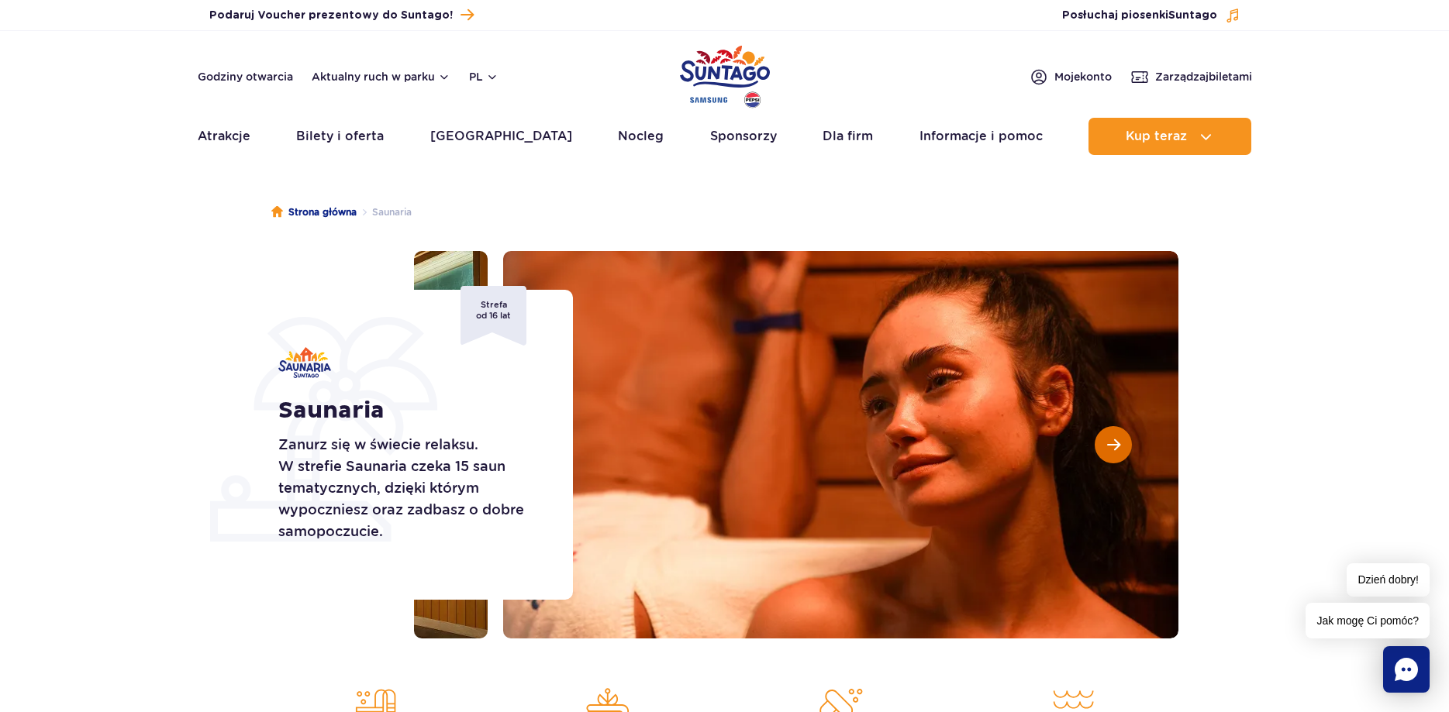
click at [1115, 453] on button "Następny slajd" at bounding box center [1112, 444] width 37 height 37
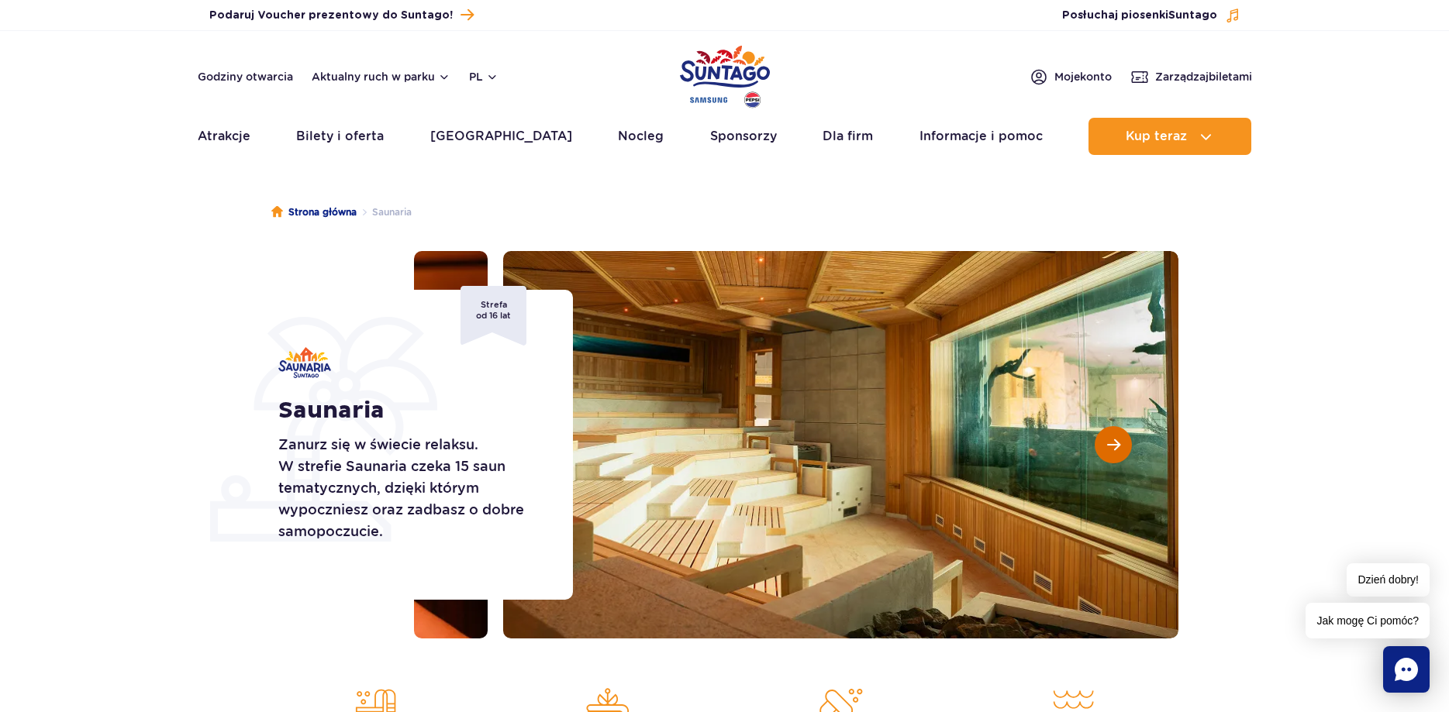
click at [1113, 439] on span "Następny slajd" at bounding box center [1113, 445] width 13 height 14
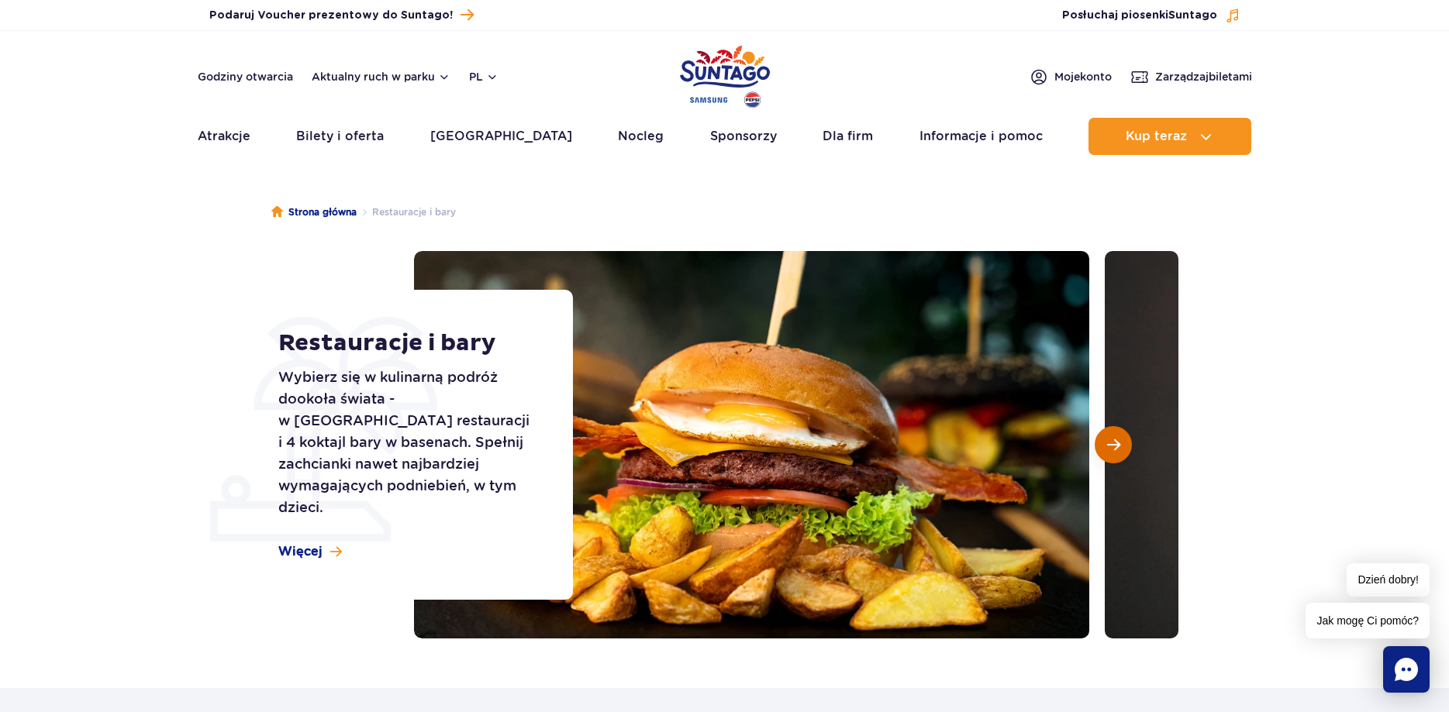
click at [1114, 439] on span "Następny slajd" at bounding box center [1113, 445] width 13 height 14
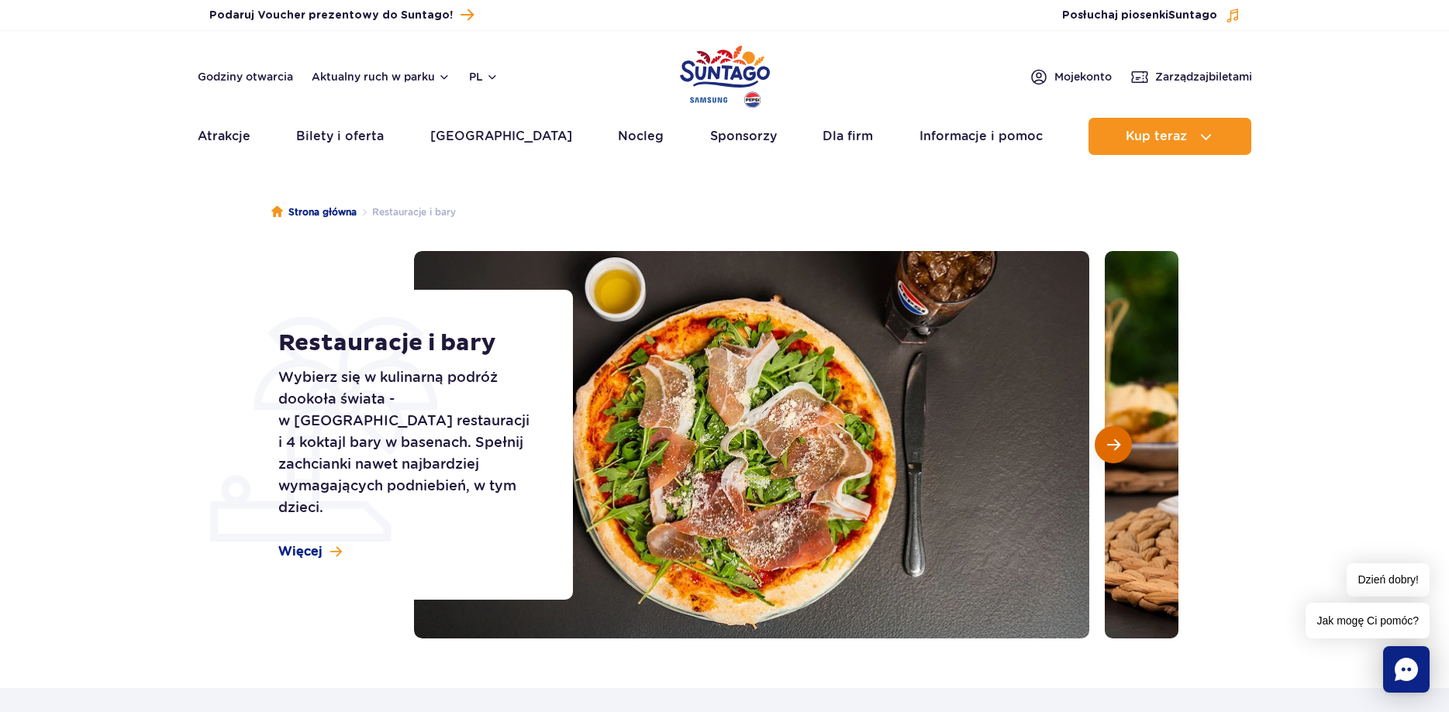
click at [1114, 439] on span "Następny slajd" at bounding box center [1113, 445] width 13 height 14
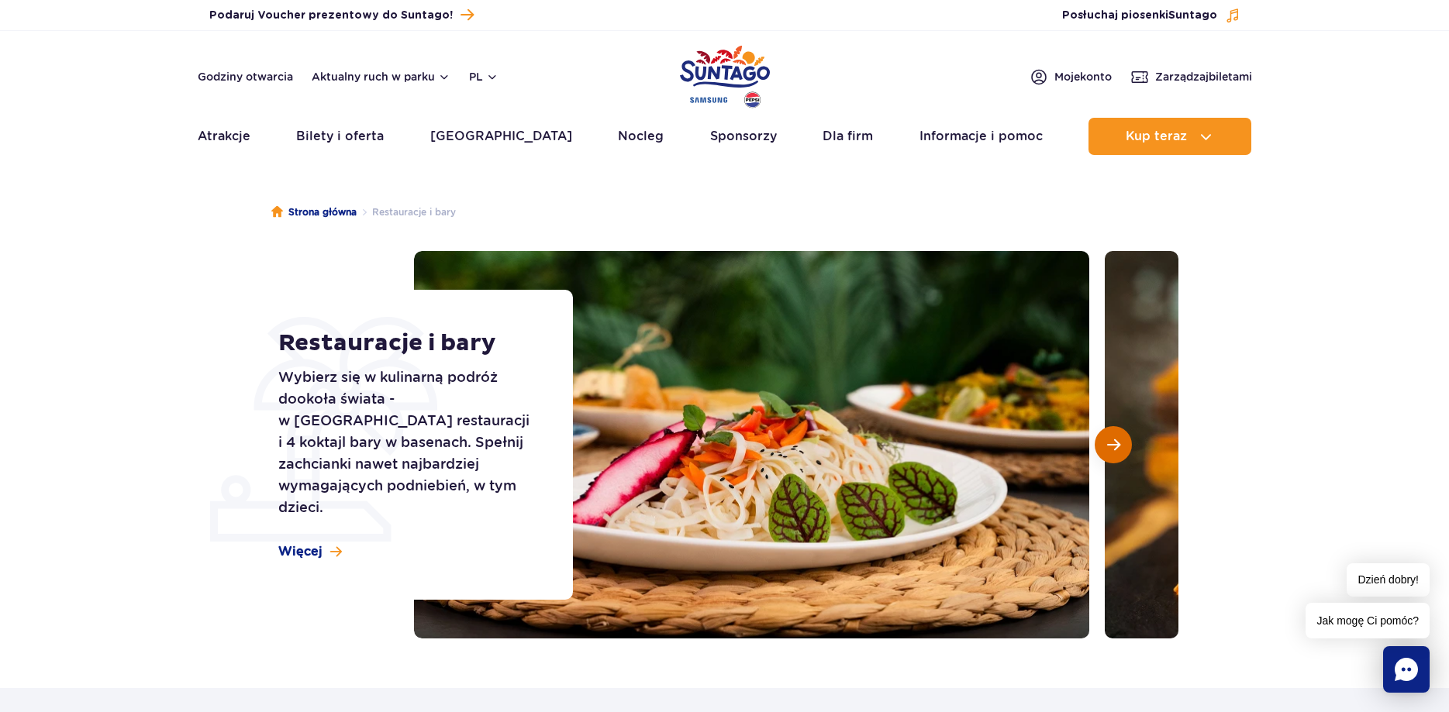
click at [1114, 439] on span "Następny slajd" at bounding box center [1113, 445] width 13 height 14
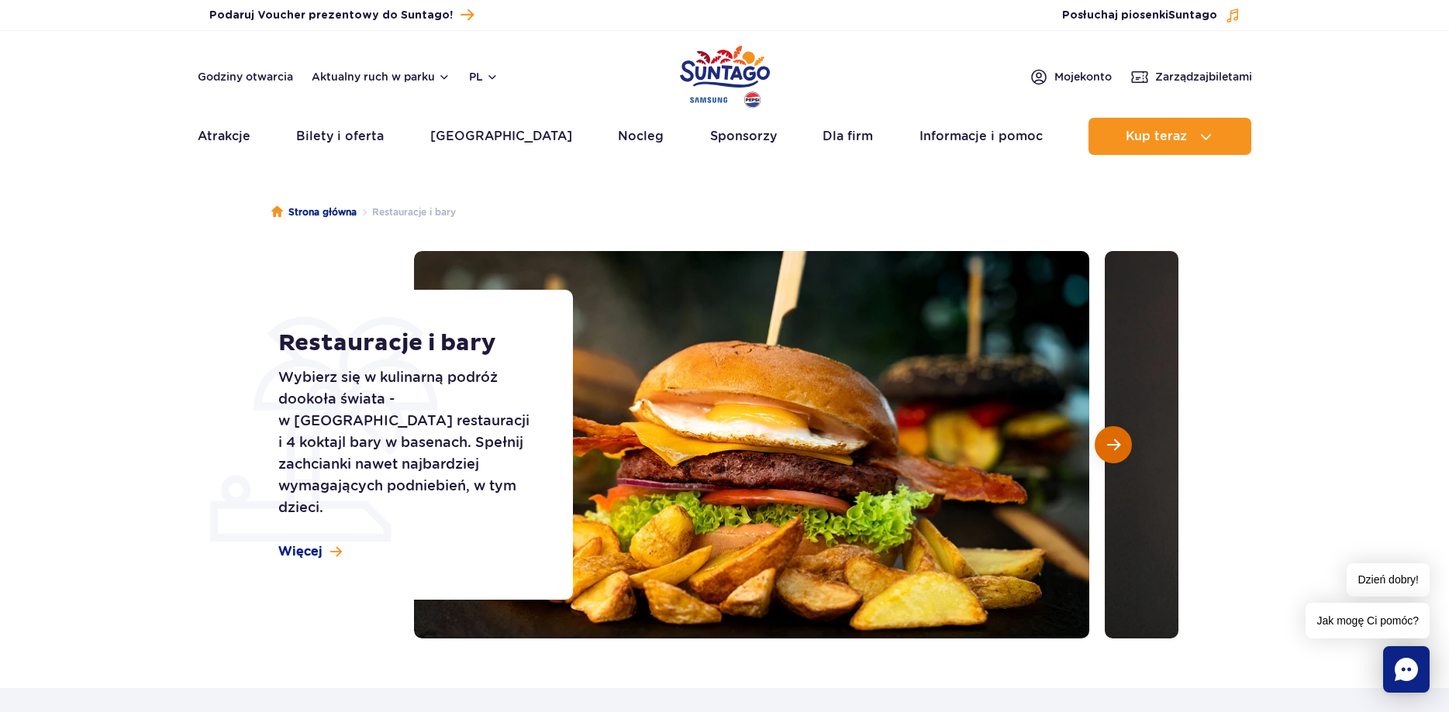
click at [1114, 439] on span "Następny slajd" at bounding box center [1113, 445] width 13 height 14
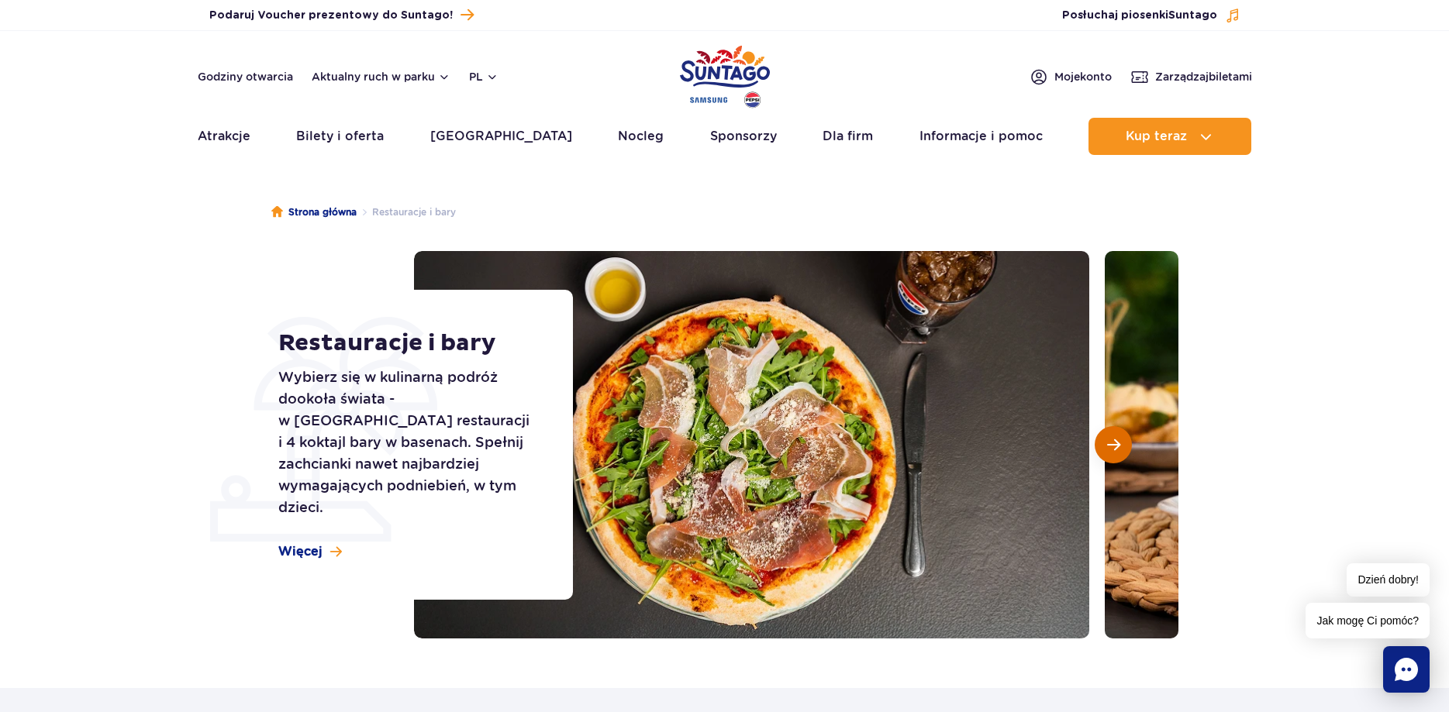
click at [1114, 439] on span "Następny slajd" at bounding box center [1113, 445] width 13 height 14
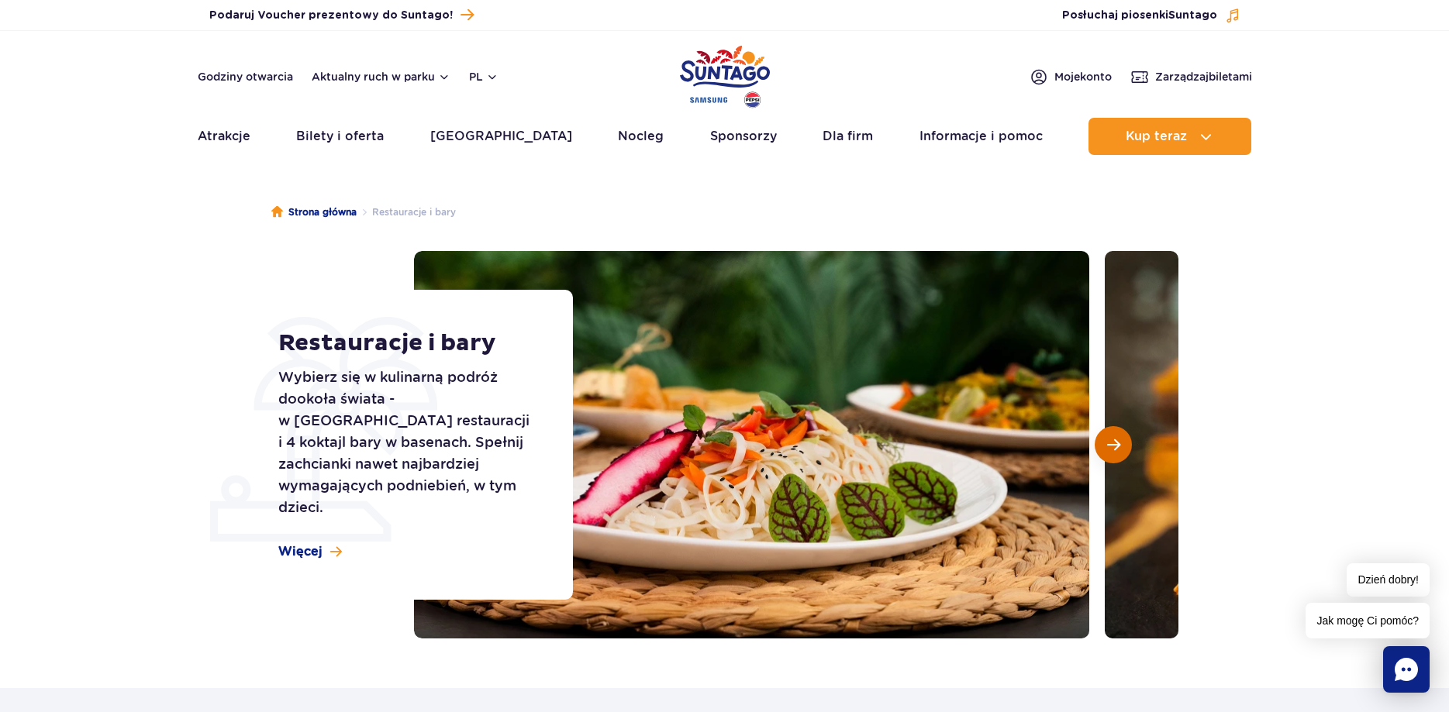
click at [1114, 439] on span "Następny slajd" at bounding box center [1113, 445] width 13 height 14
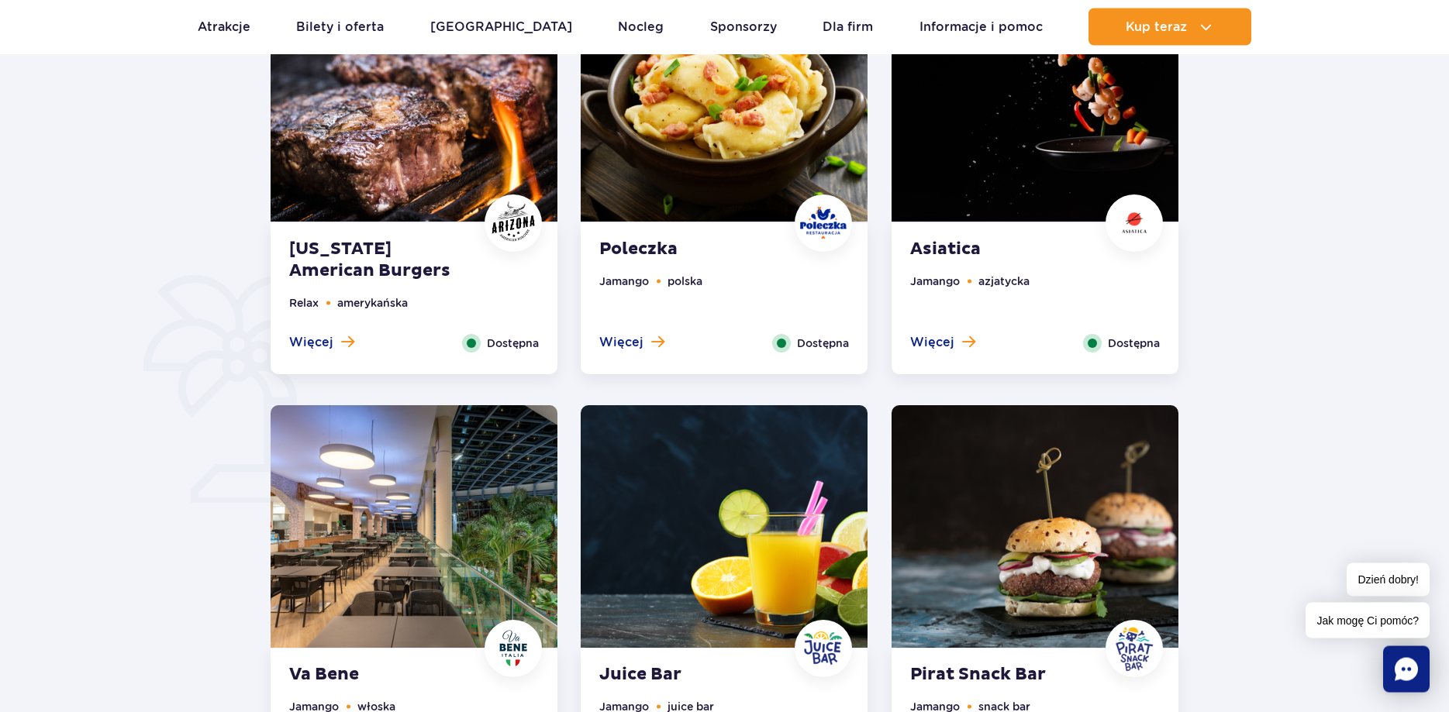
scroll to position [791, 0]
